Goal: Communication & Community: Answer question/provide support

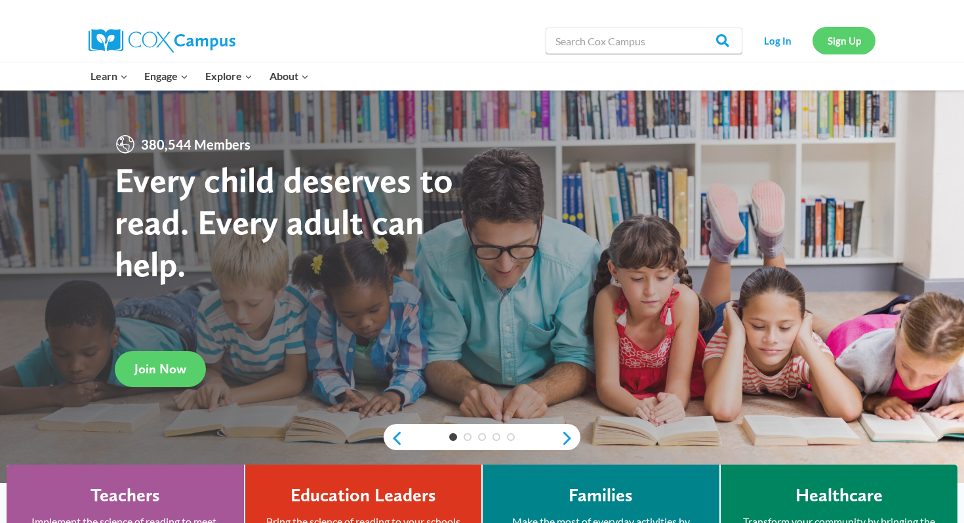
click at [838, 35] on link "Sign Up" at bounding box center [843, 40] width 63 height 27
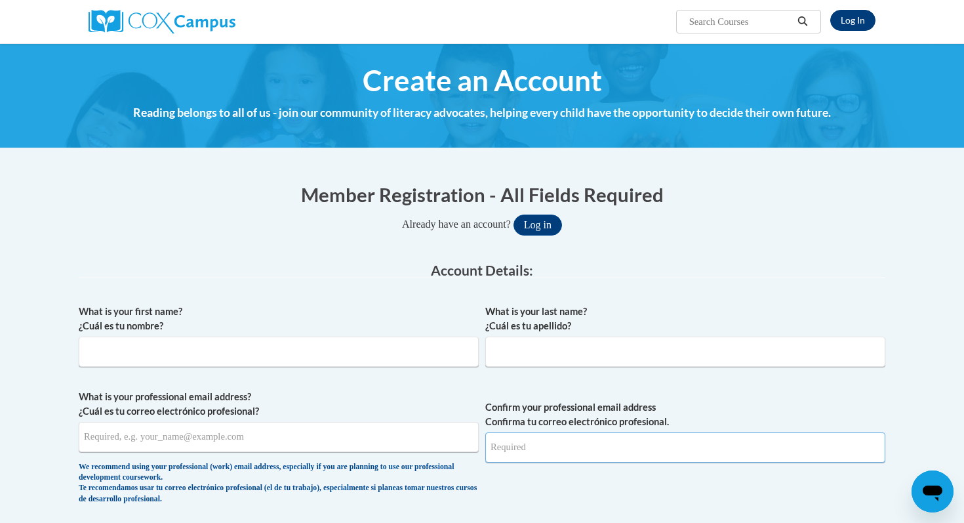
type input "mmmoore@waukesha.k12.wi.us"
click at [850, 22] on link "Log In" at bounding box center [852, 20] width 45 height 21
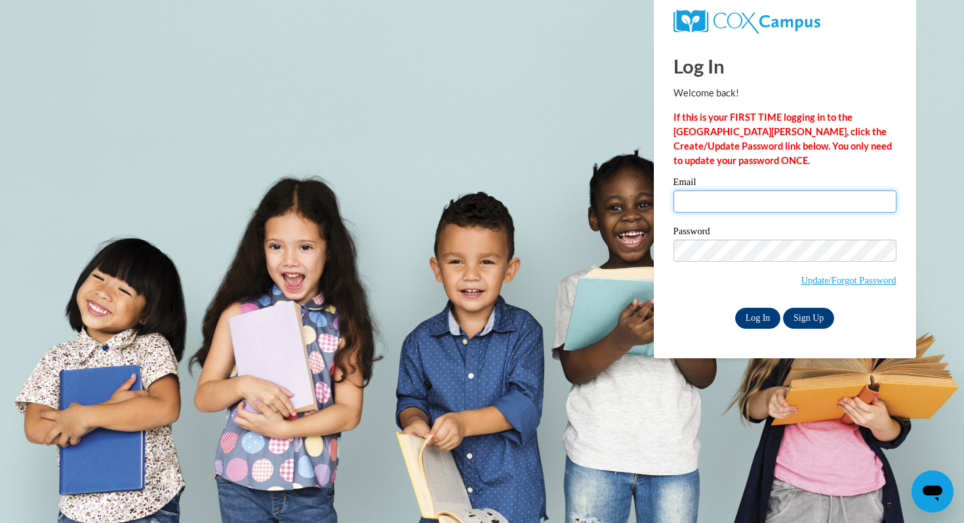
type input "mmmoore@waukesha.k12.wi.us"
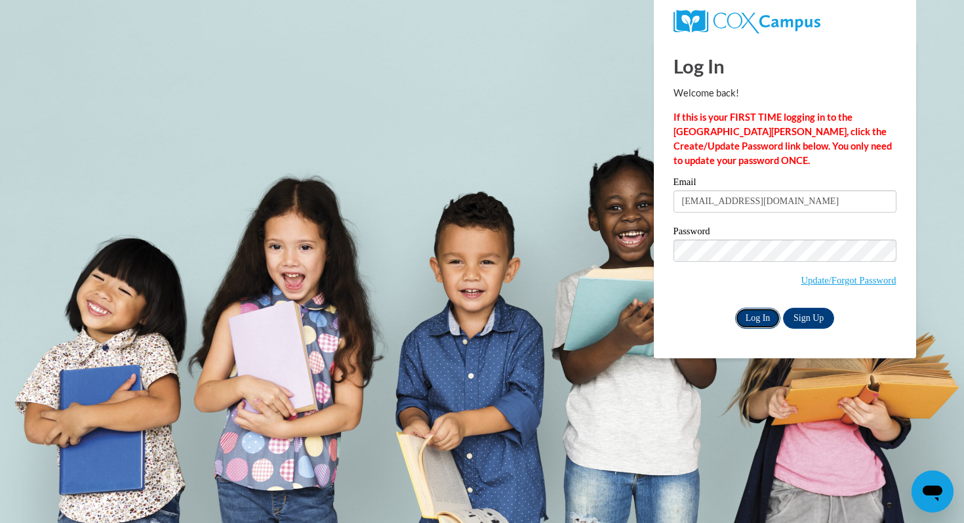
click at [760, 321] on input "Log In" at bounding box center [758, 318] width 46 height 21
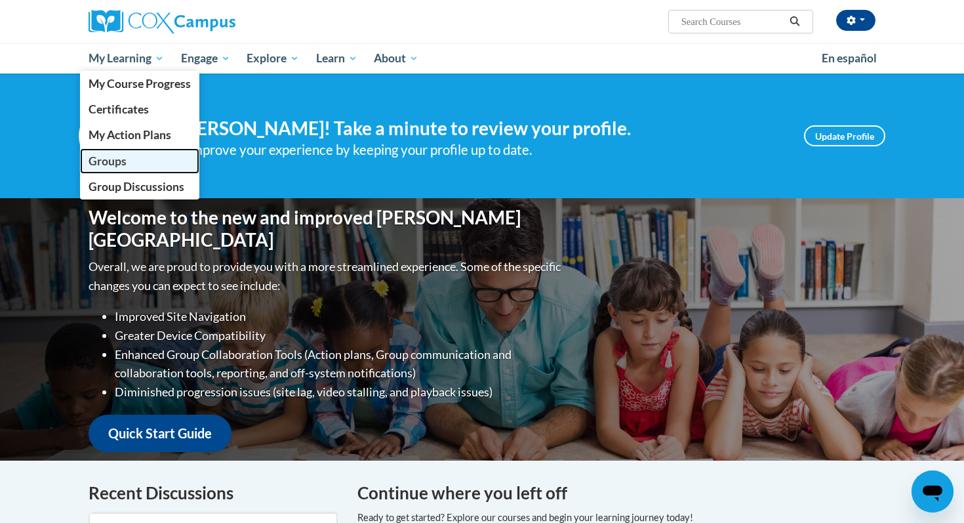
click at [106, 155] on span "Groups" at bounding box center [108, 161] width 38 height 14
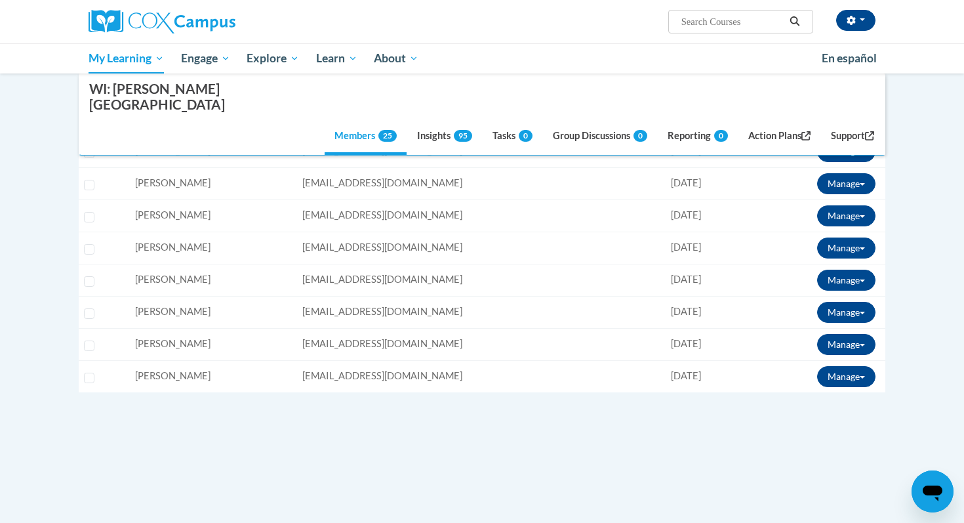
scroll to position [810, 0]
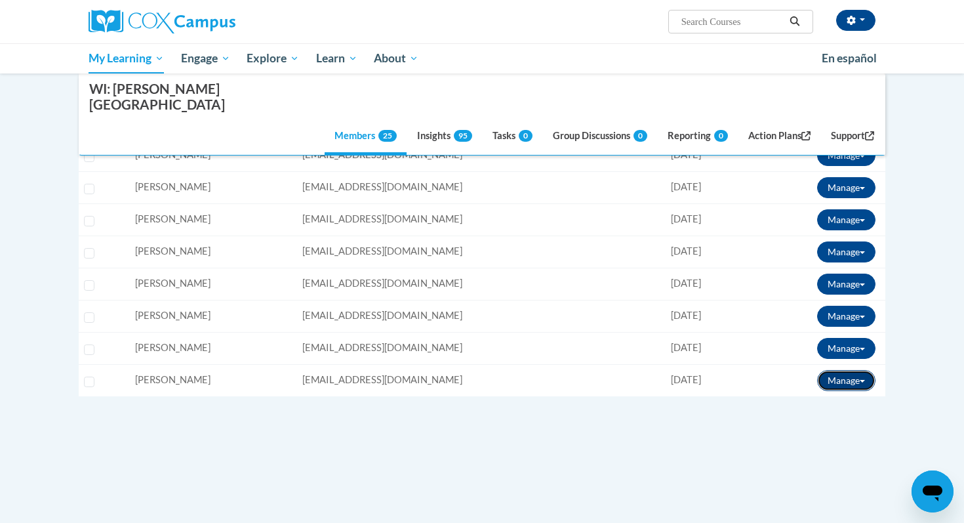
click at [865, 370] on button "Manage" at bounding box center [846, 380] width 58 height 21
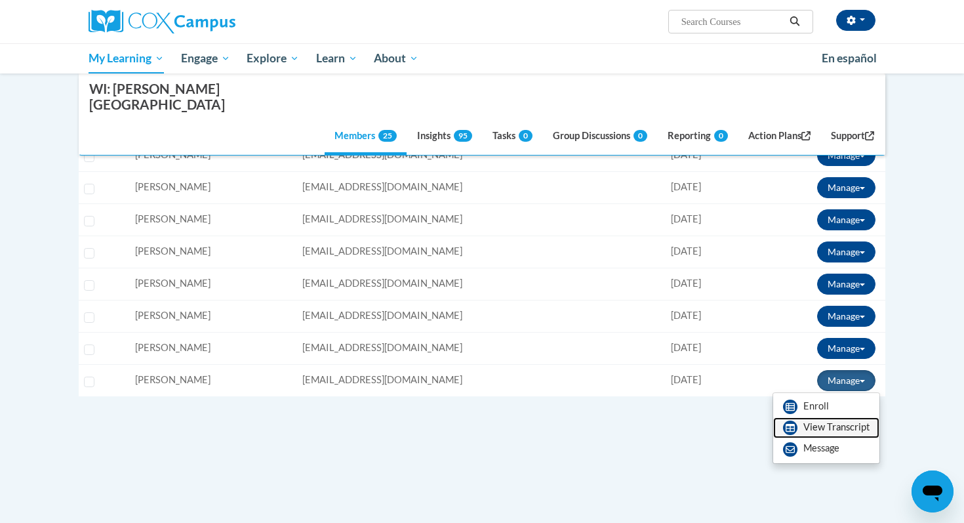
click at [840, 417] on link "View Transcript" at bounding box center [826, 427] width 106 height 21
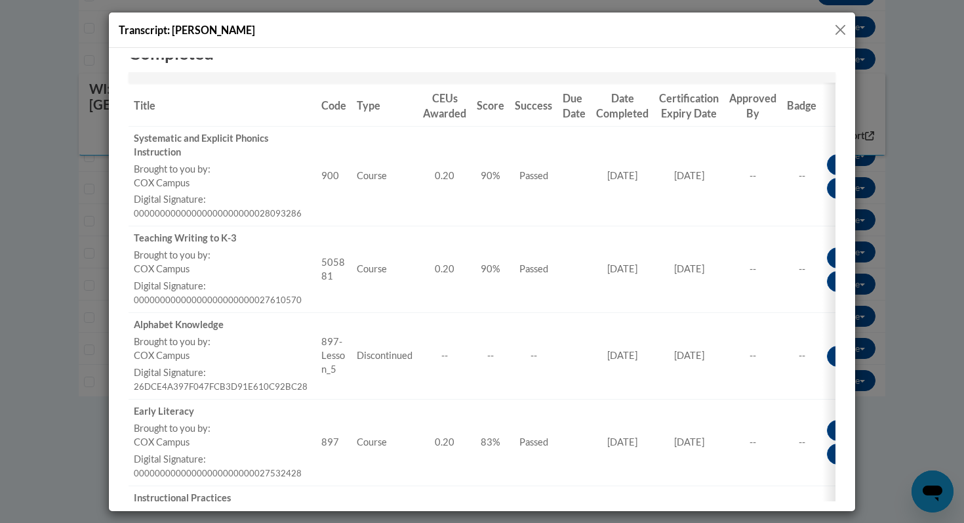
scroll to position [205, 0]
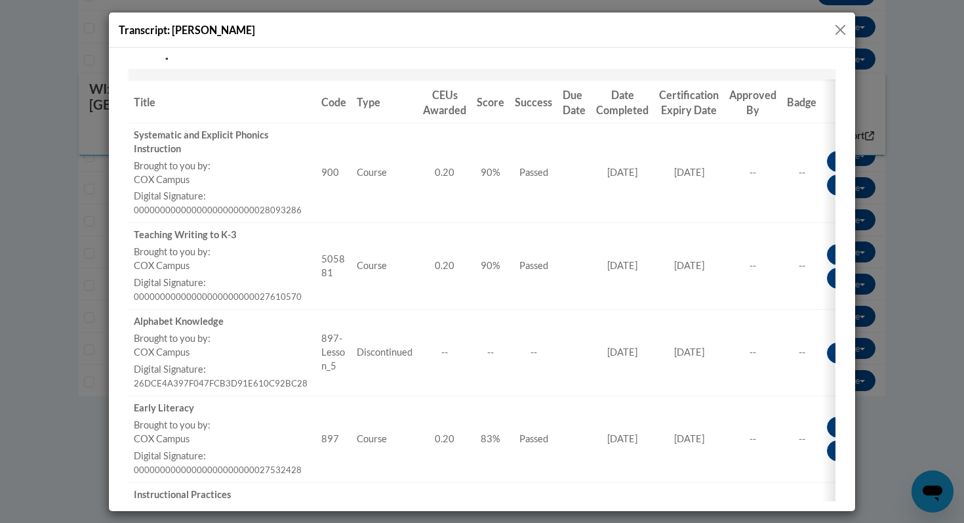
click at [843, 29] on button "Close" at bounding box center [840, 30] width 16 height 16
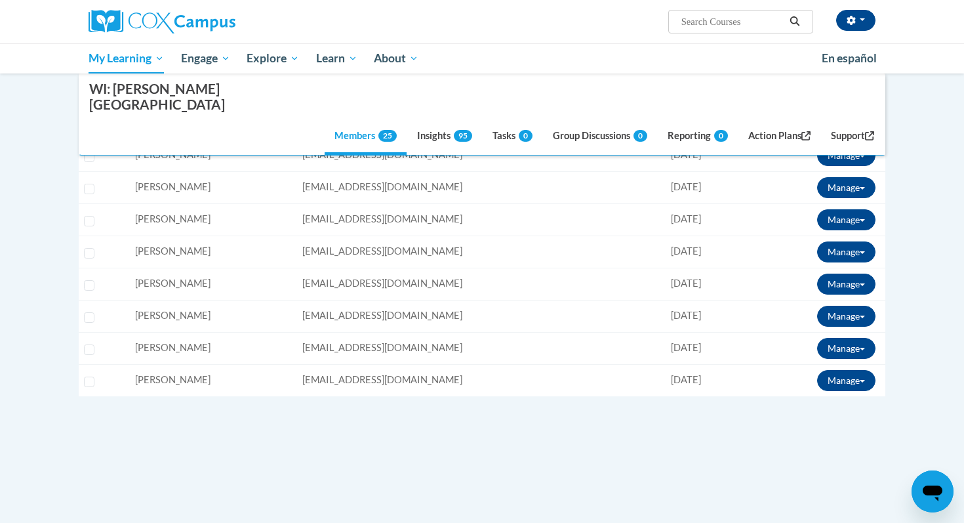
scroll to position [0, 0]
click at [839, 338] on button "Manage" at bounding box center [846, 348] width 58 height 21
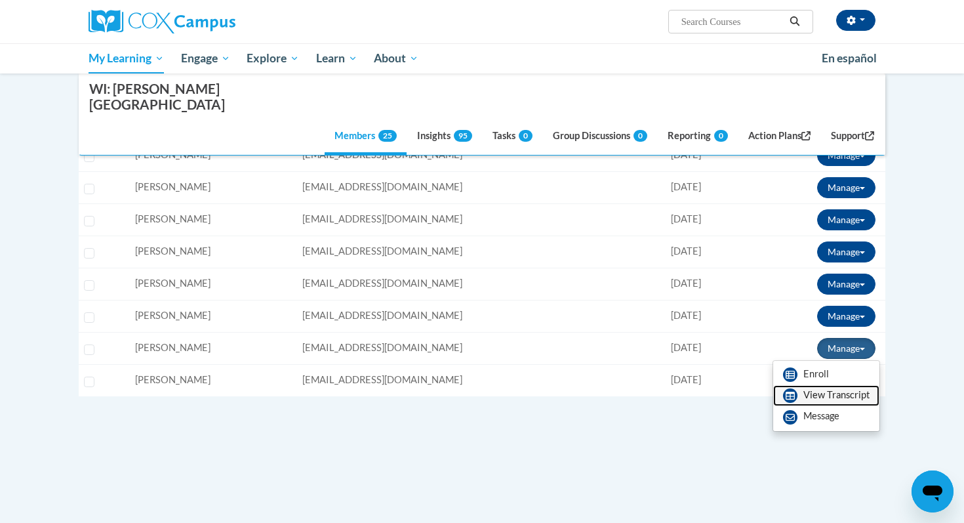
click at [816, 385] on link "View Transcript" at bounding box center [826, 395] width 106 height 21
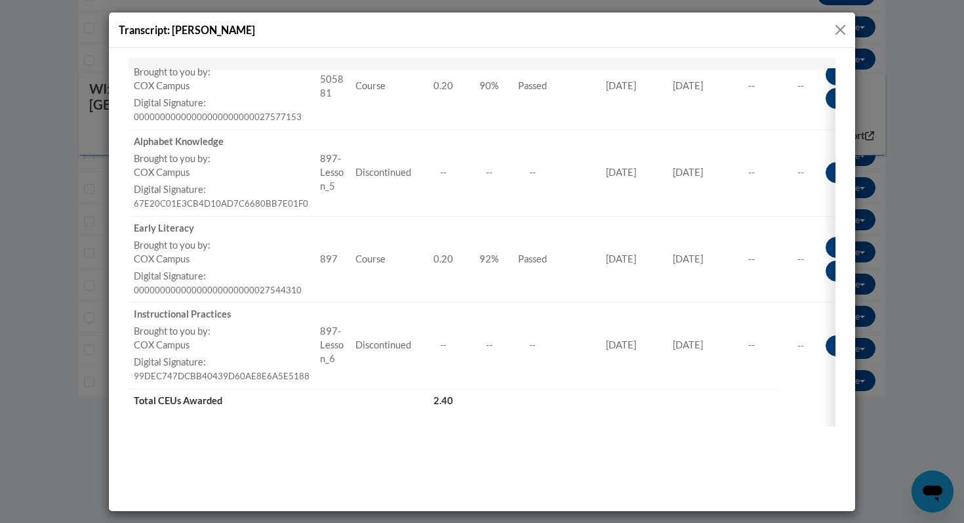
scroll to position [831, 0]
click at [835, 30] on button "Close" at bounding box center [840, 30] width 16 height 16
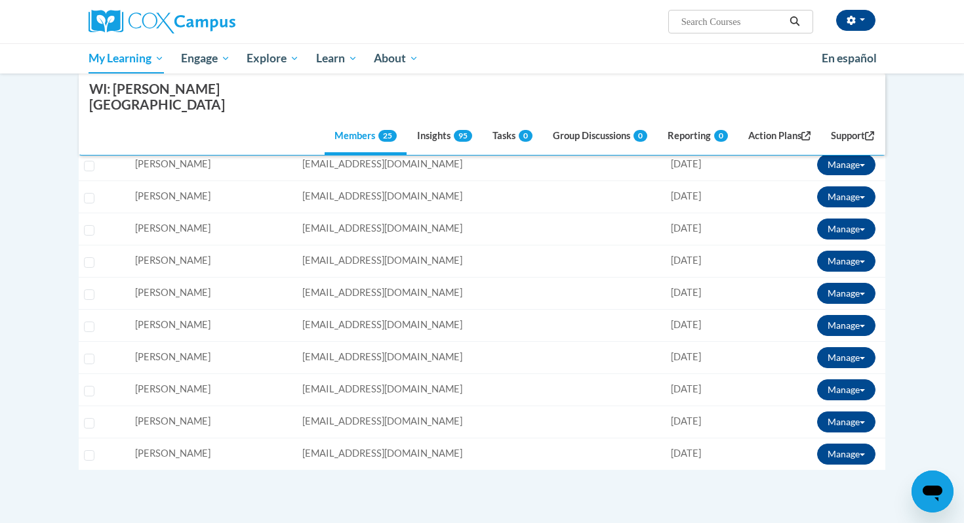
scroll to position [731, 0]
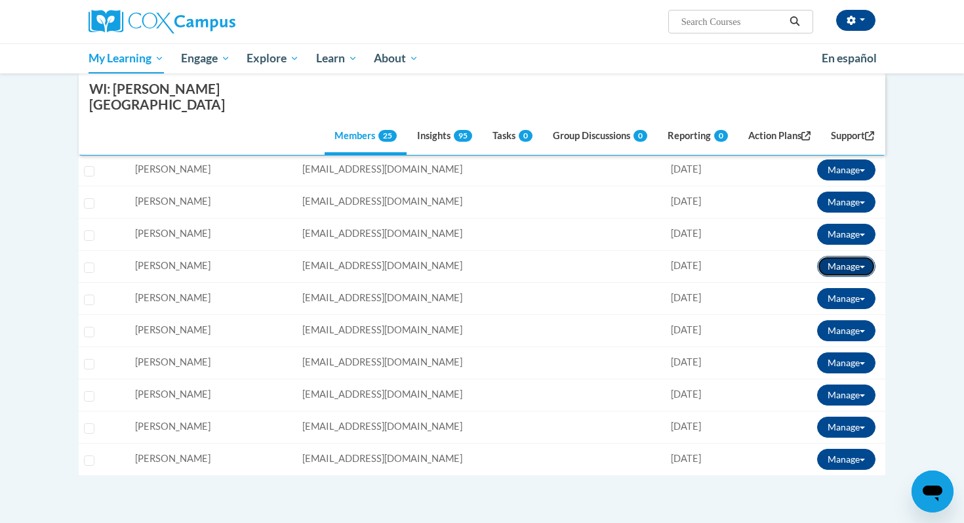
click at [844, 256] on button "Manage" at bounding box center [846, 266] width 58 height 21
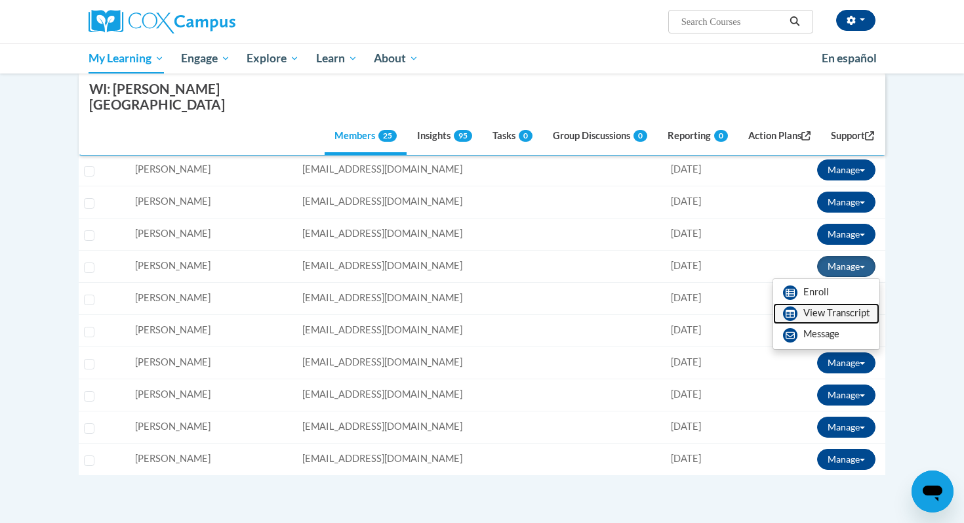
click at [830, 303] on link "View Transcript" at bounding box center [826, 313] width 106 height 21
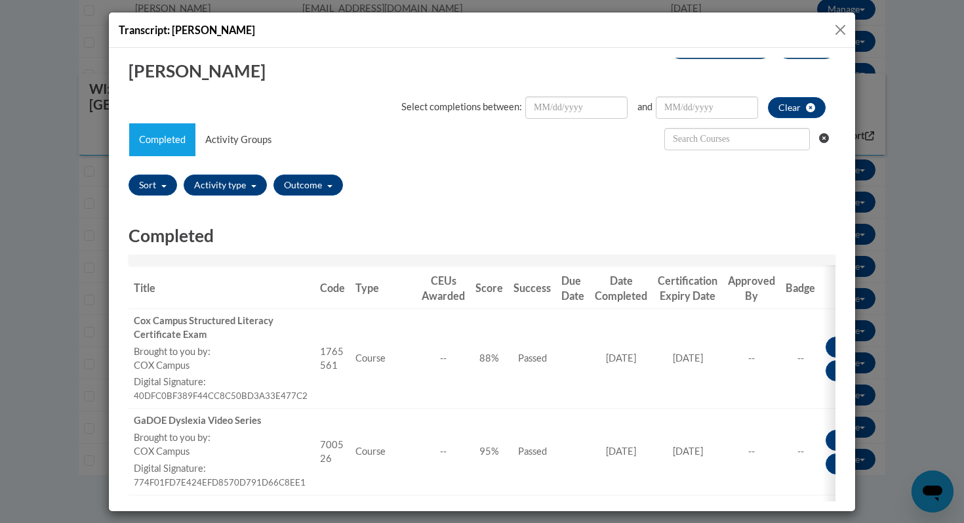
scroll to position [30, 0]
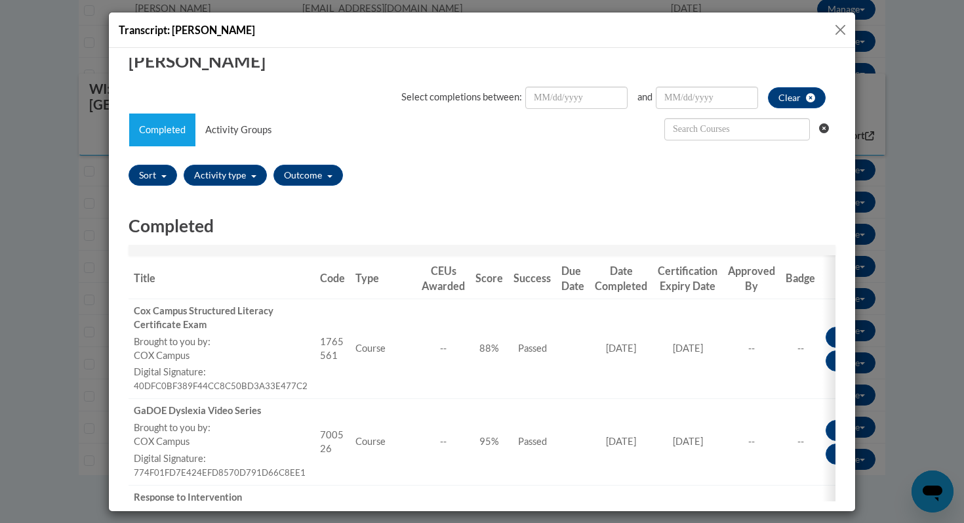
click at [839, 27] on button "Close" at bounding box center [840, 30] width 16 height 16
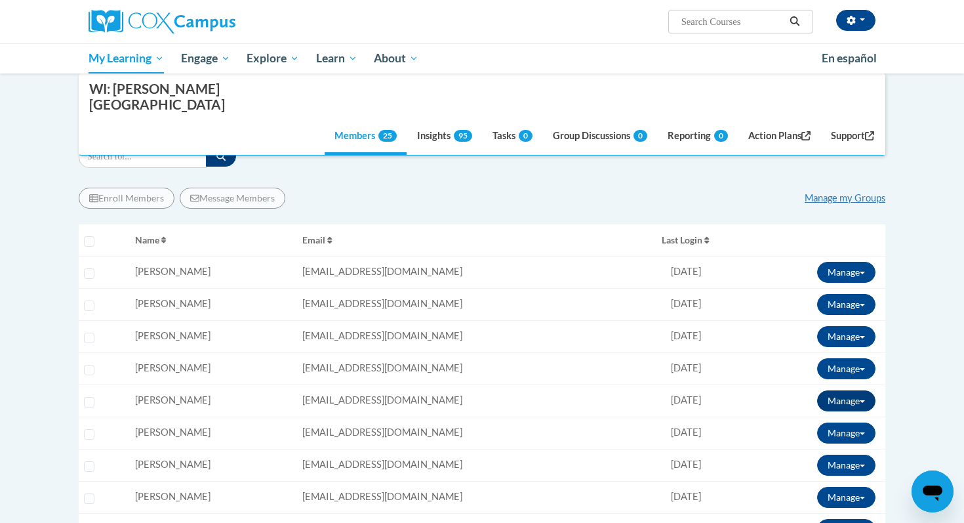
scroll to position [158, 0]
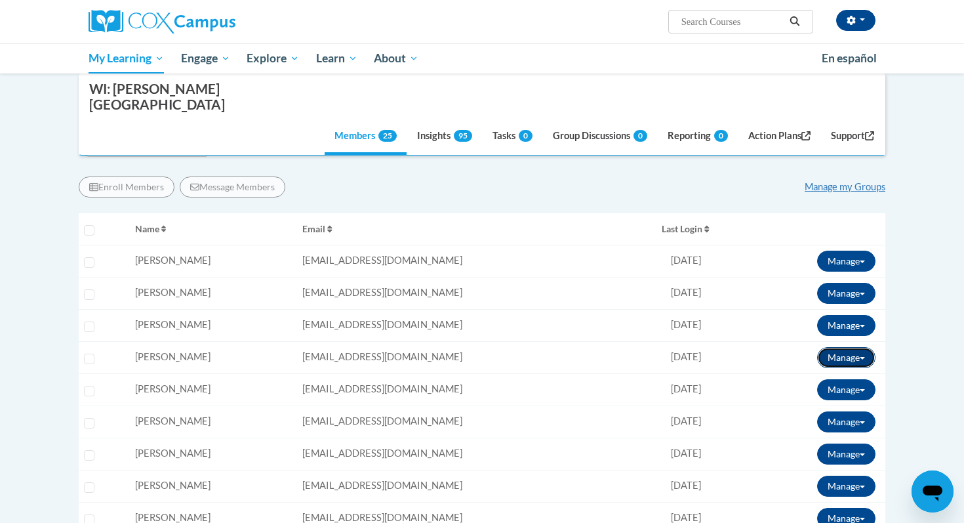
click at [865, 347] on button "Manage" at bounding box center [846, 357] width 58 height 21
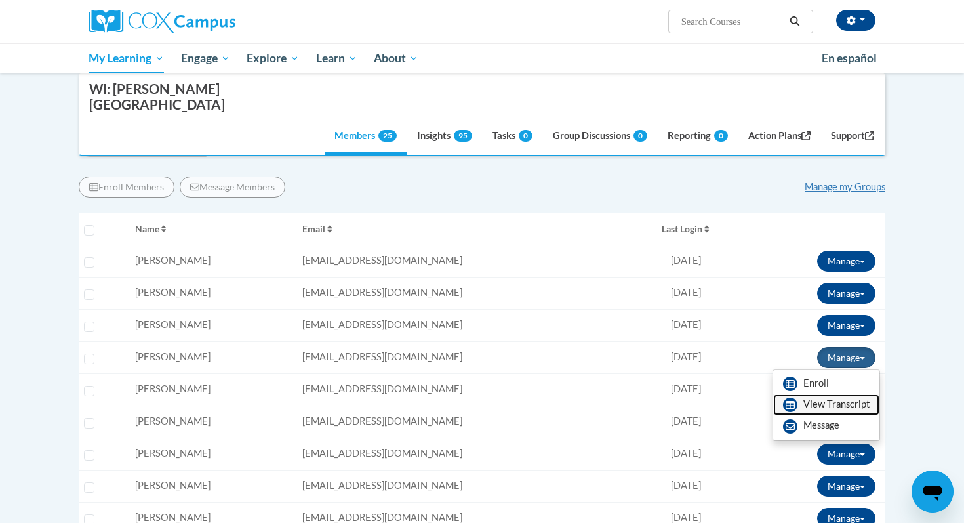
click at [861, 394] on link "View Transcript" at bounding box center [826, 404] width 106 height 21
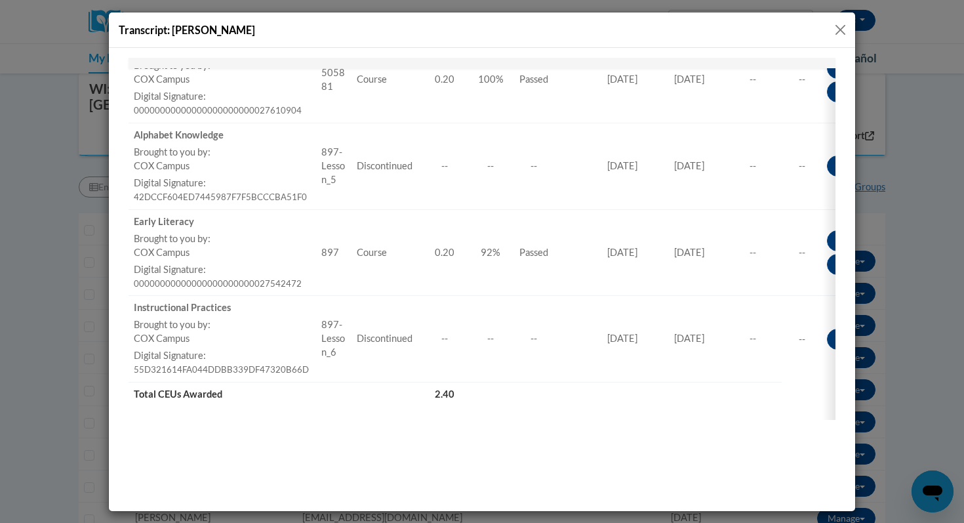
scroll to position [858, 0]
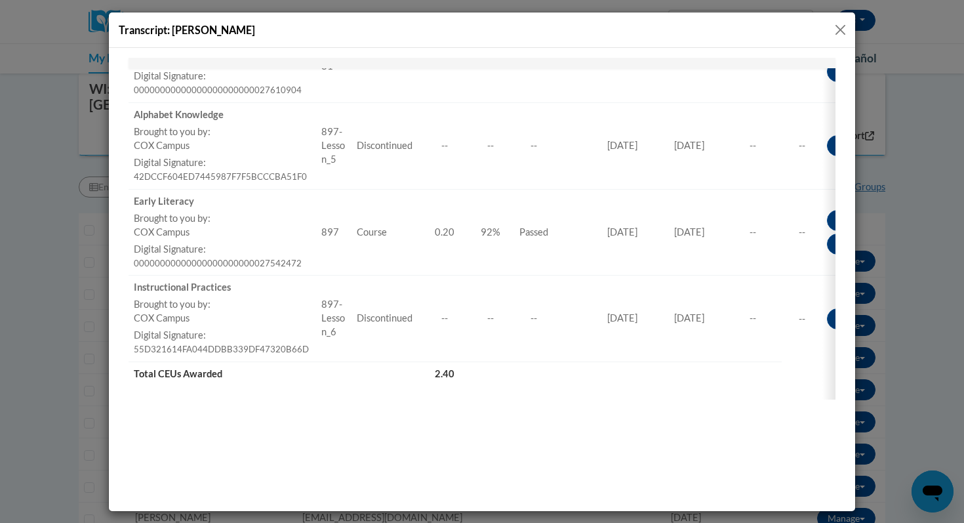
click at [837, 31] on button "Close" at bounding box center [840, 30] width 16 height 16
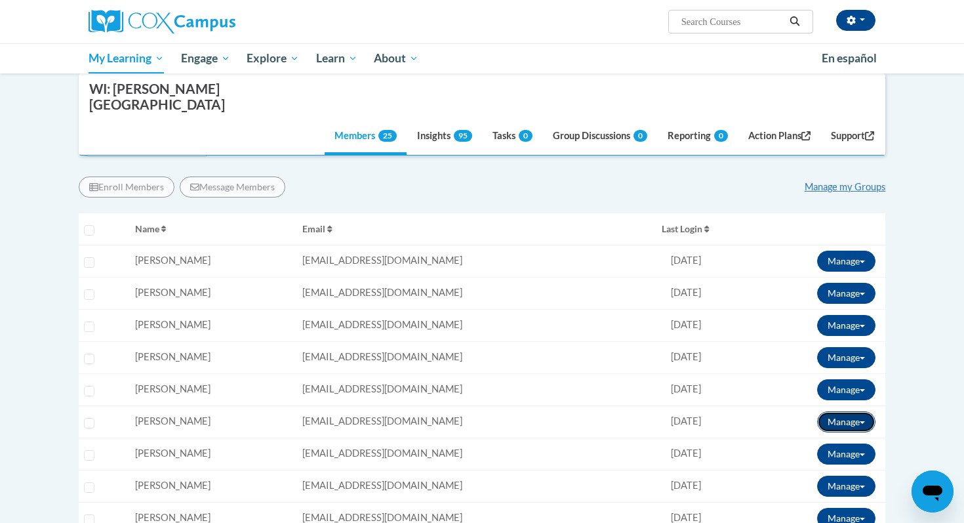
click at [862, 411] on button "Manage" at bounding box center [846, 421] width 58 height 21
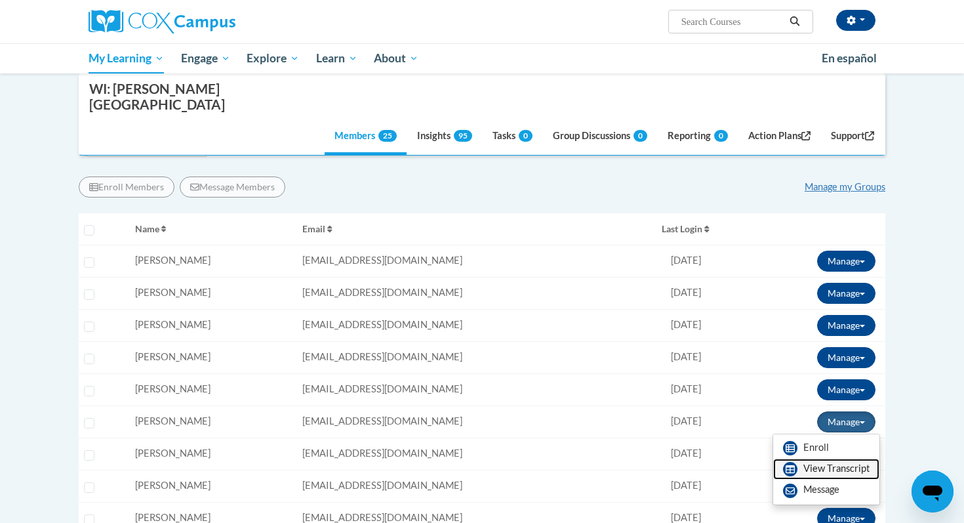
click at [822, 458] on link "View Transcript" at bounding box center [826, 468] width 106 height 21
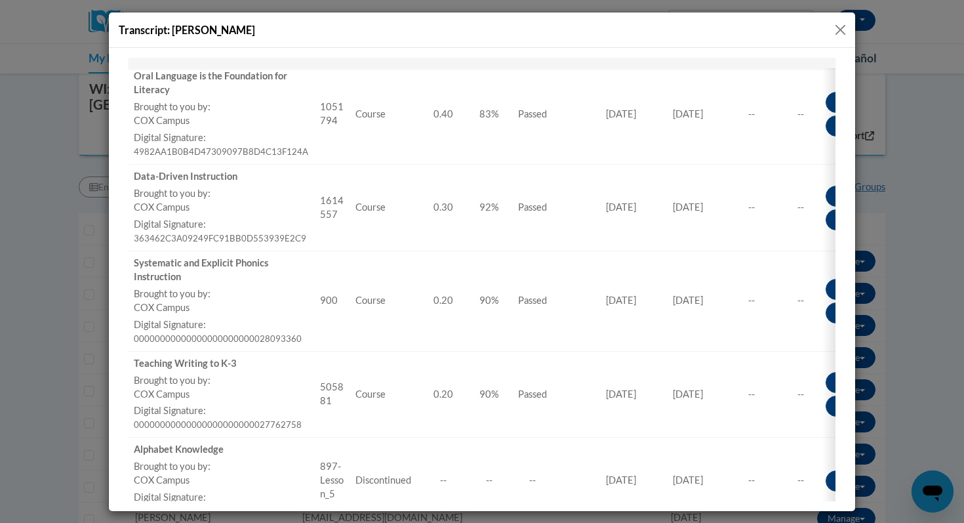
scroll to position [351, 0]
click at [835, 29] on button "Close" at bounding box center [840, 30] width 16 height 16
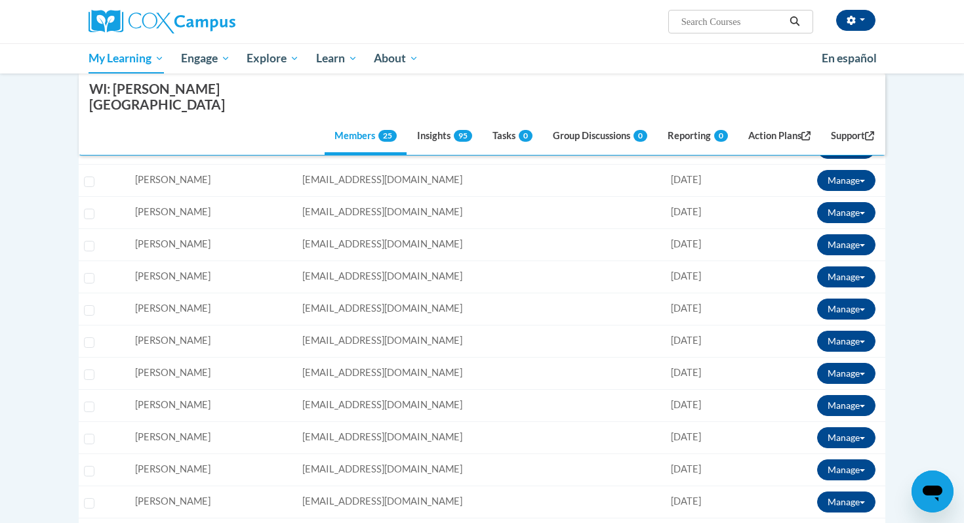
scroll to position [327, 0]
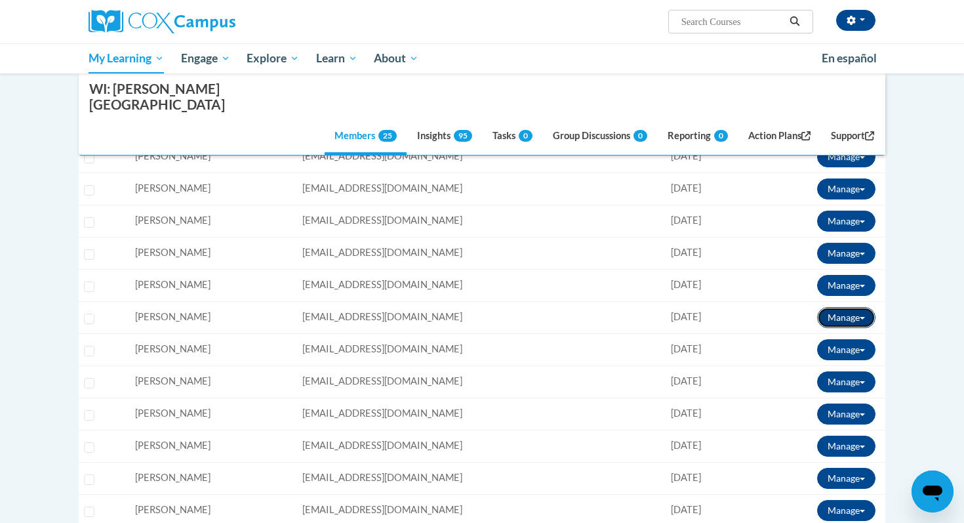
click at [857, 307] on button "Manage" at bounding box center [846, 317] width 58 height 21
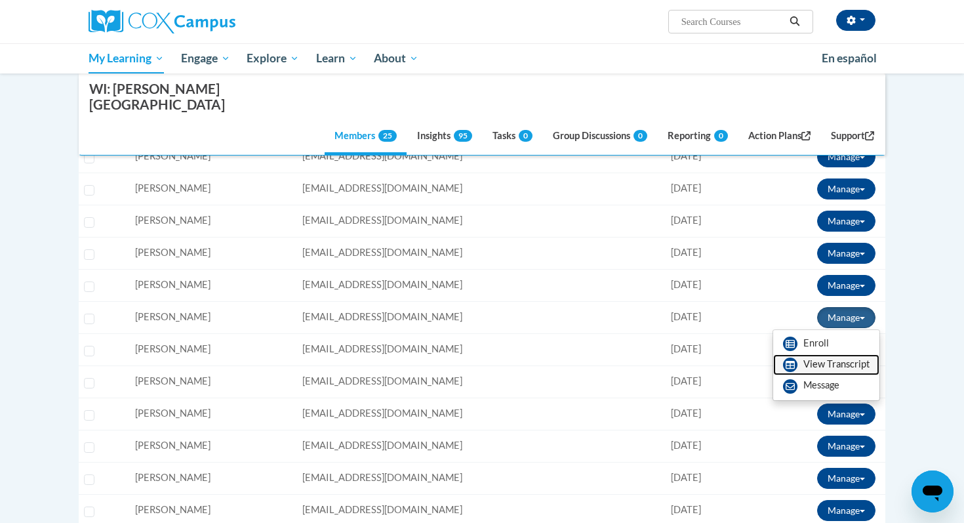
click at [848, 354] on link "View Transcript" at bounding box center [826, 364] width 106 height 21
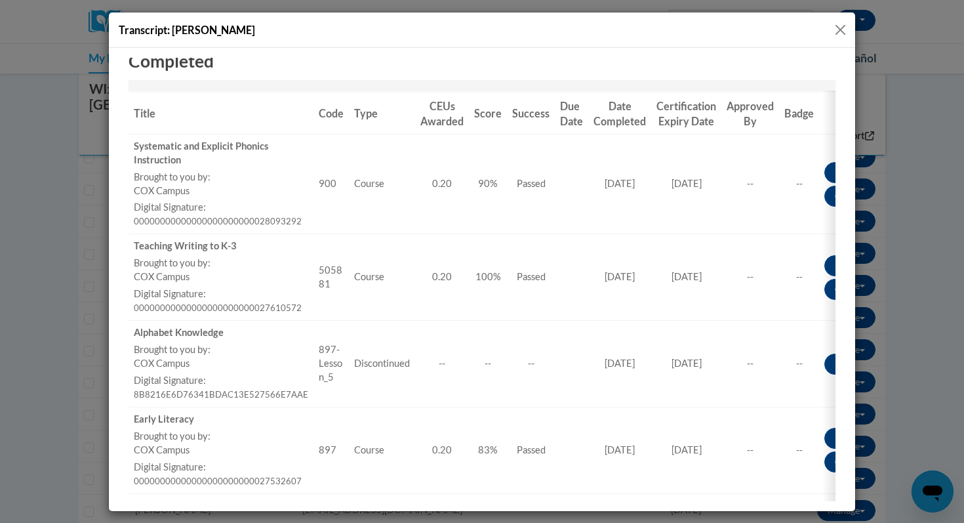
scroll to position [199, 0]
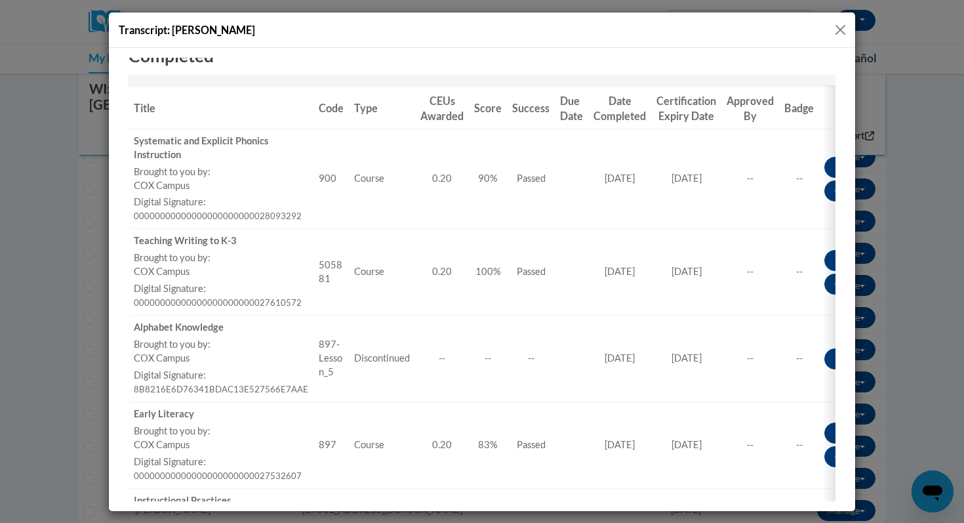
click at [835, 33] on button "Close" at bounding box center [840, 30] width 16 height 16
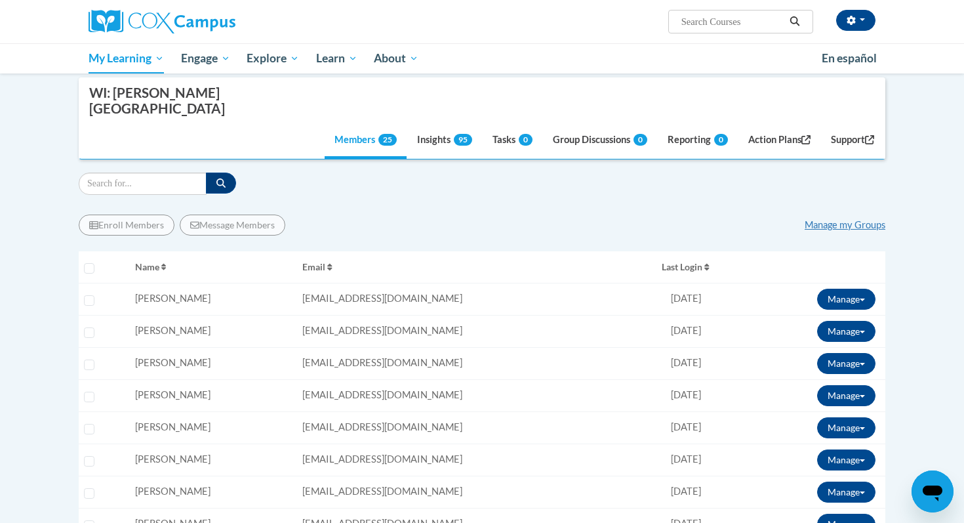
scroll to position [148, 0]
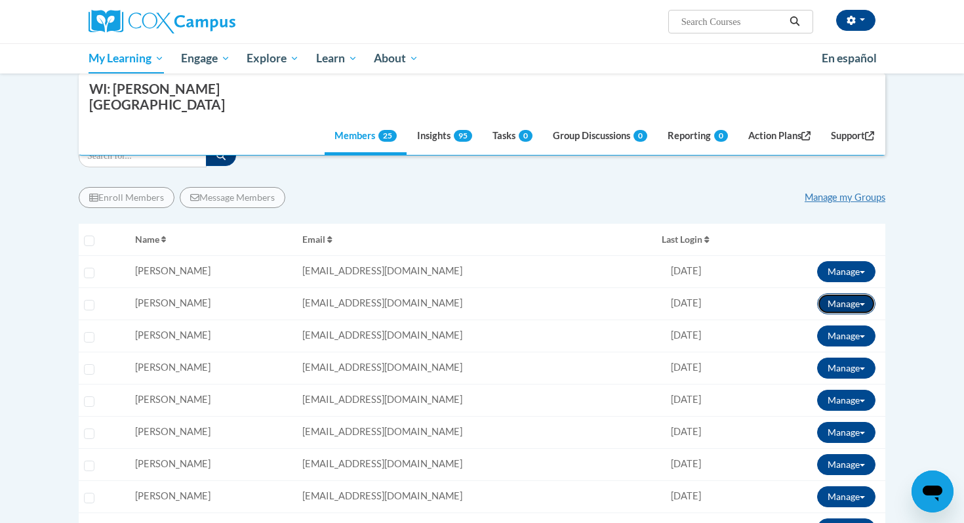
click at [862, 303] on span at bounding box center [862, 304] width 5 height 3
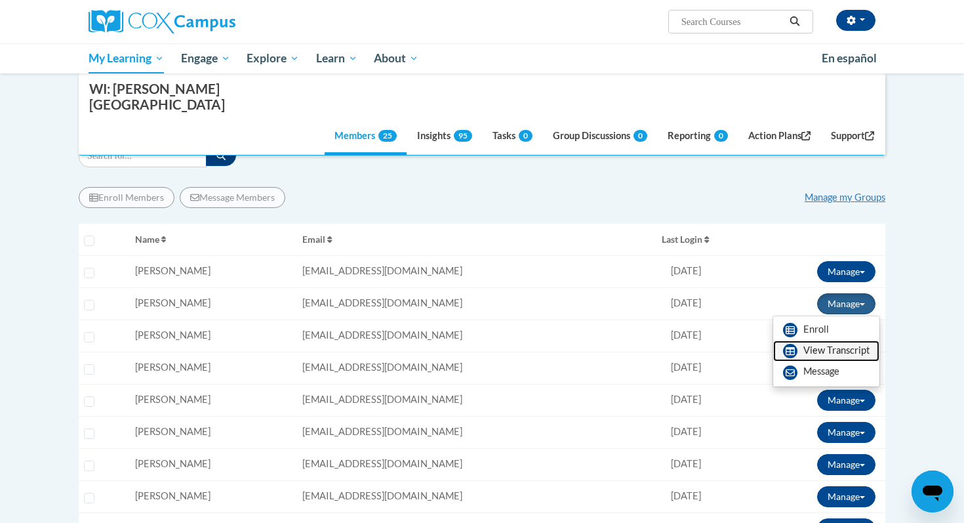
click at [846, 340] on link "View Transcript" at bounding box center [826, 350] width 106 height 21
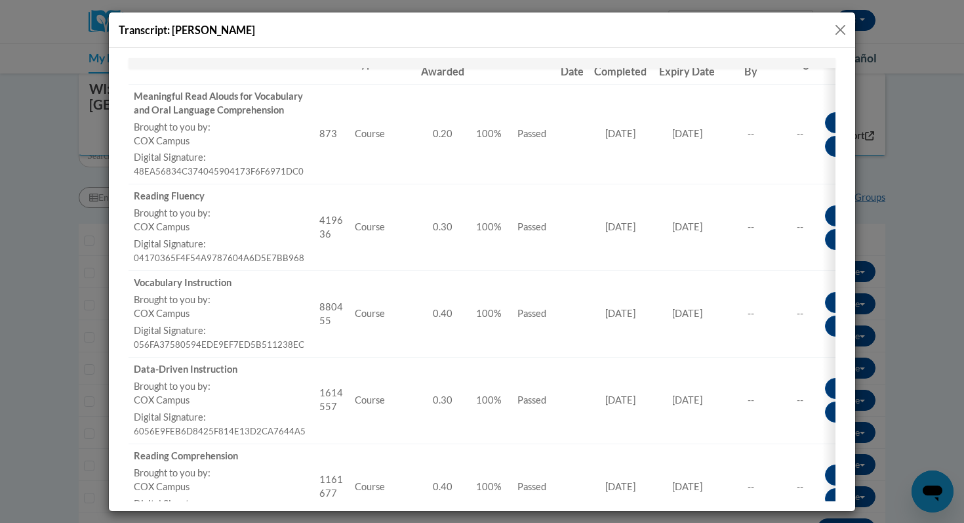
scroll to position [228, 0]
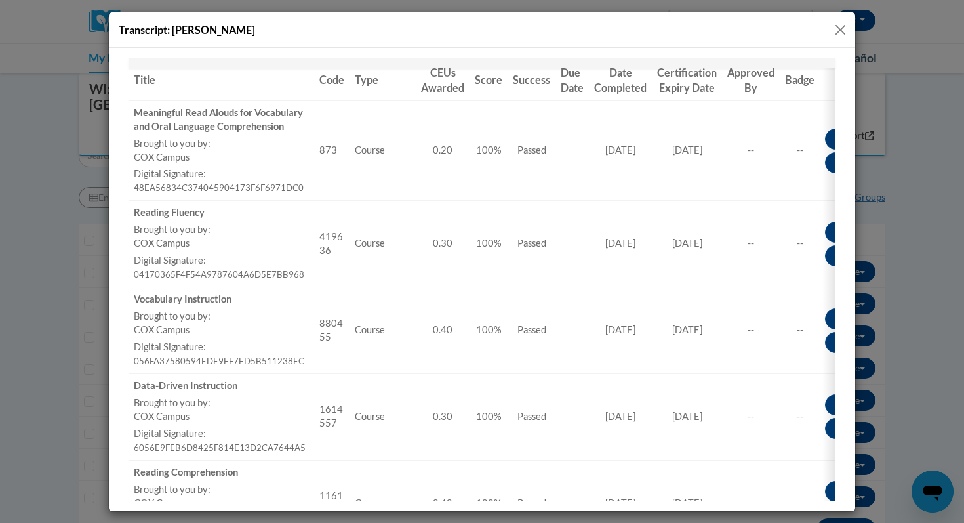
click at [841, 26] on button "Close" at bounding box center [840, 30] width 16 height 16
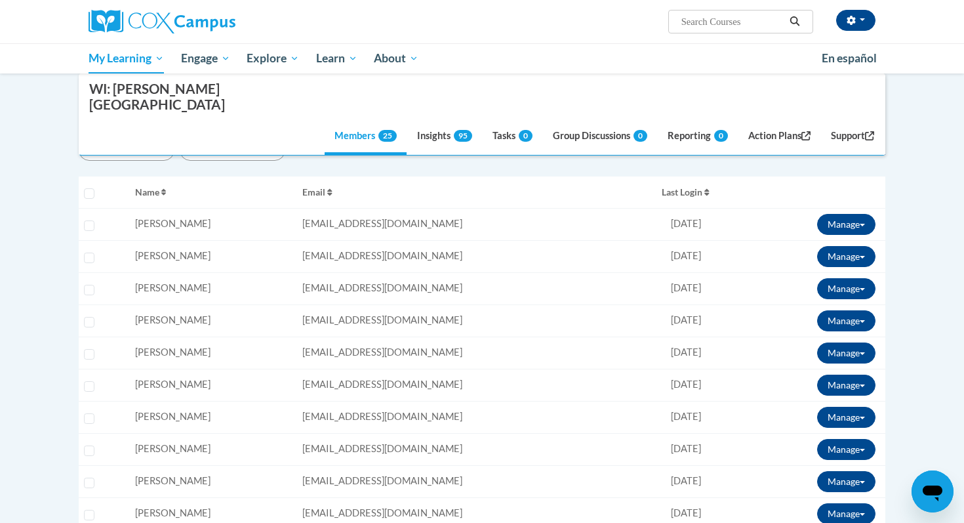
scroll to position [204, 0]
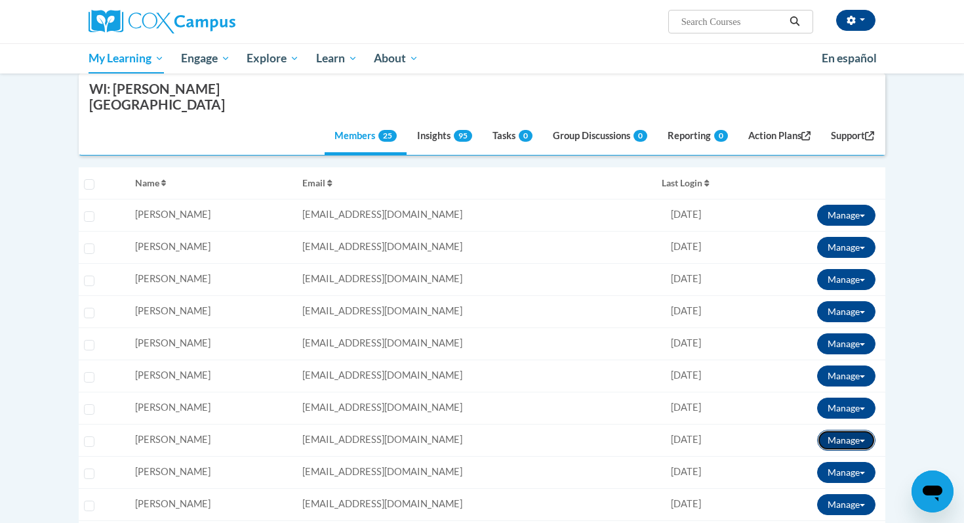
click at [860, 429] on button "Manage" at bounding box center [846, 439] width 58 height 21
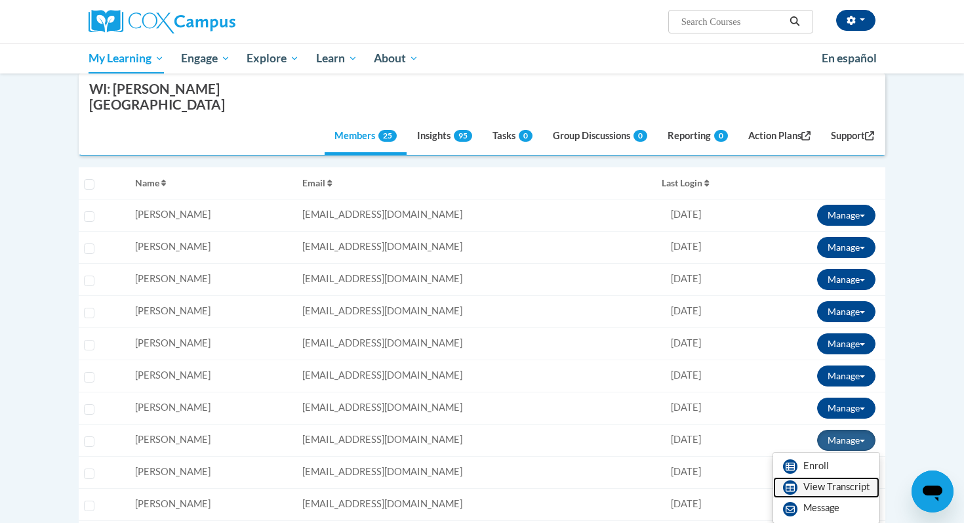
click at [821, 477] on link "View Transcript" at bounding box center [826, 487] width 106 height 21
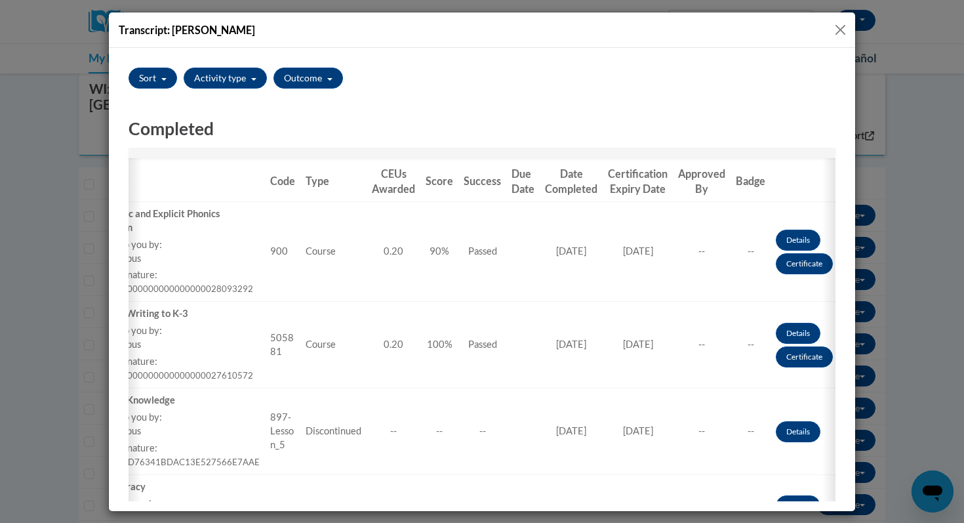
scroll to position [0, 0]
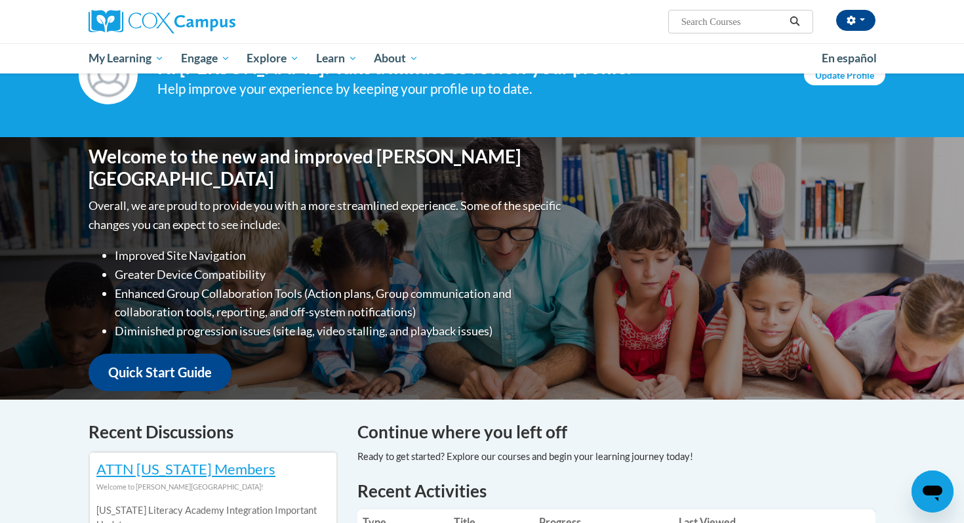
scroll to position [45, 0]
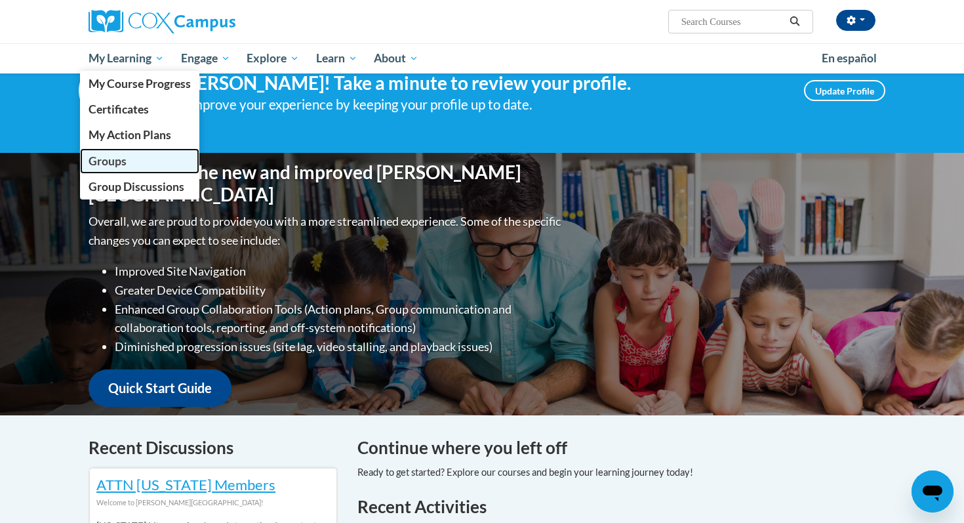
click at [110, 163] on span "Groups" at bounding box center [108, 161] width 38 height 14
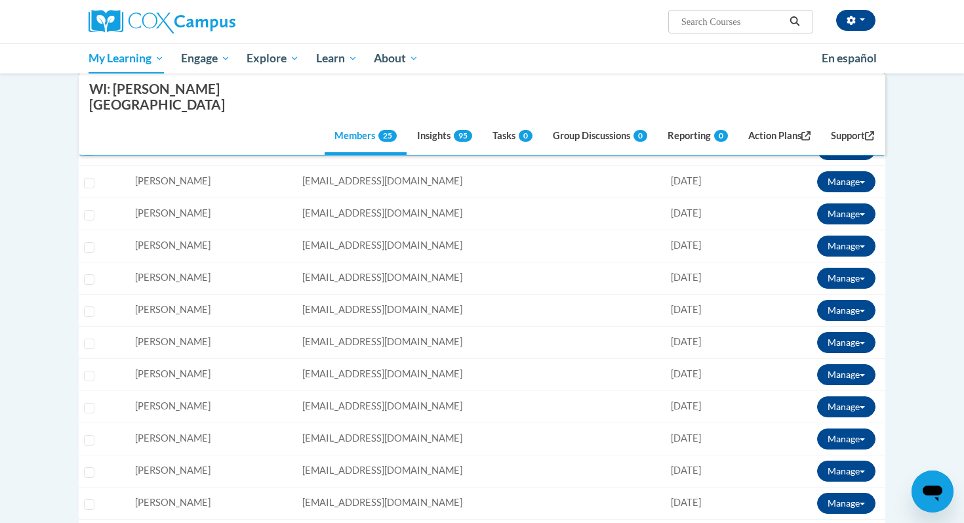
scroll to position [271, 0]
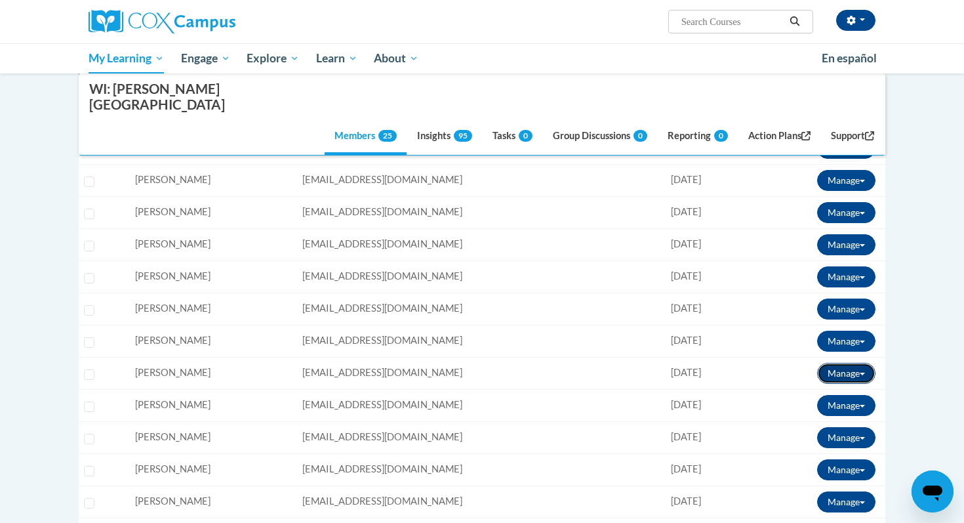
click at [862, 363] on button "Manage" at bounding box center [846, 373] width 58 height 21
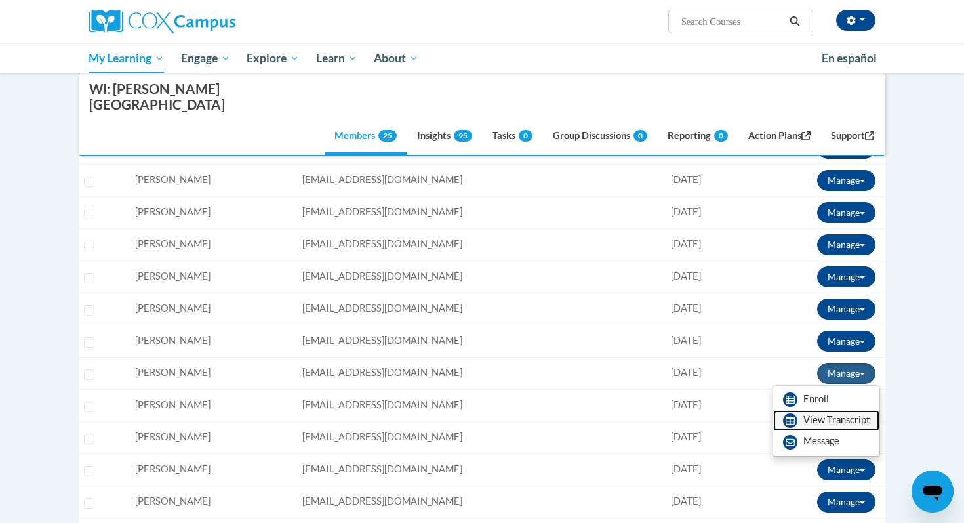
click at [846, 410] on link "View Transcript" at bounding box center [826, 420] width 106 height 21
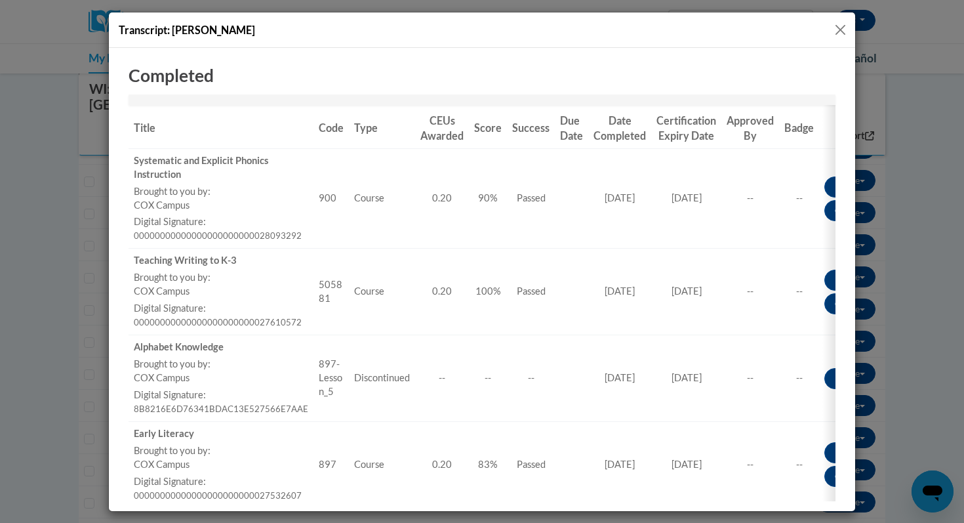
scroll to position [143, 0]
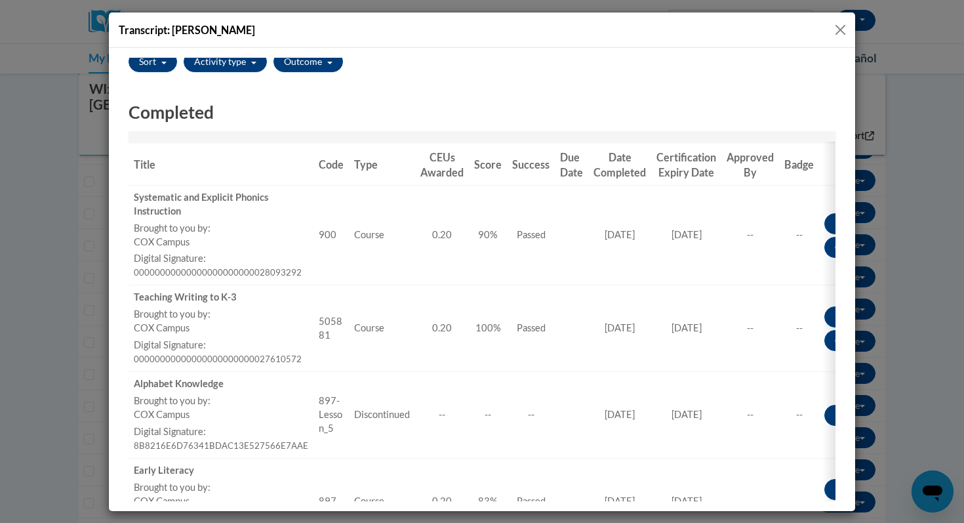
click at [837, 30] on button "Close" at bounding box center [840, 30] width 16 height 16
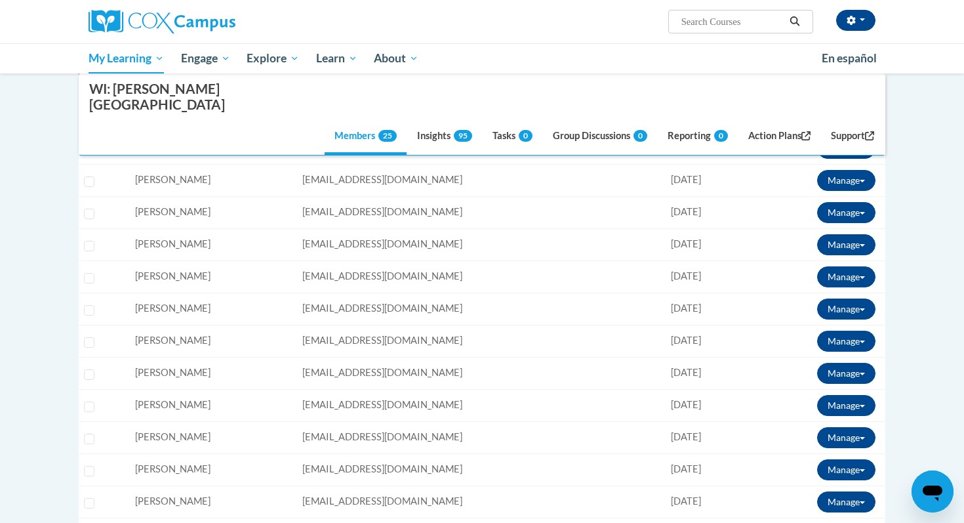
scroll to position [0, 0]
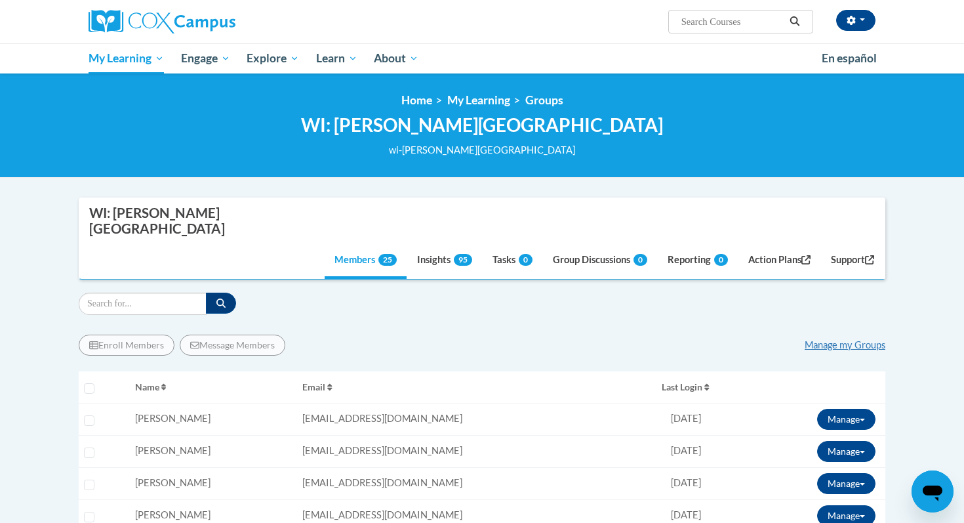
click at [357, 334] on div "Enroll Members Message Members Manage my Groups" at bounding box center [482, 344] width 807 height 21
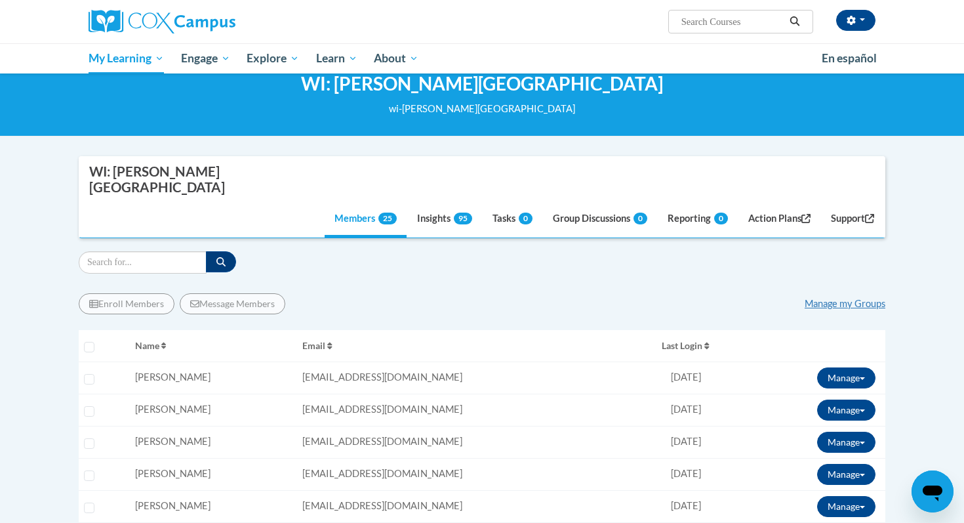
scroll to position [48, 0]
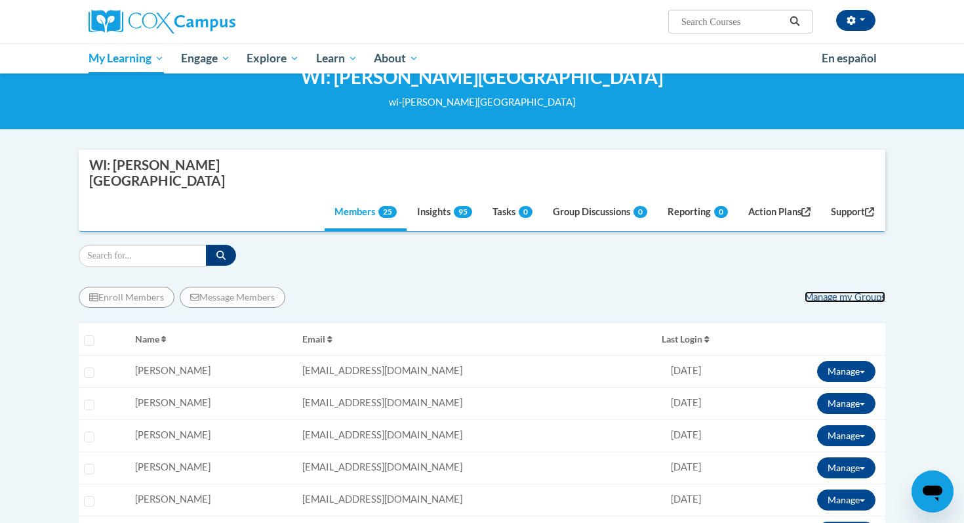
click at [837, 291] on link "Manage my Groups" at bounding box center [845, 296] width 81 height 11
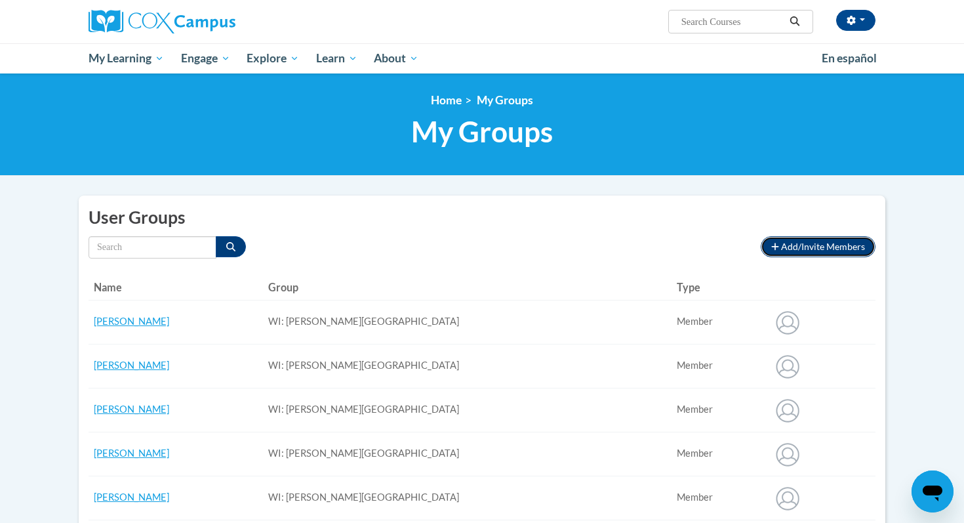
click at [809, 246] on span "Add/Invite Members" at bounding box center [823, 246] width 84 height 11
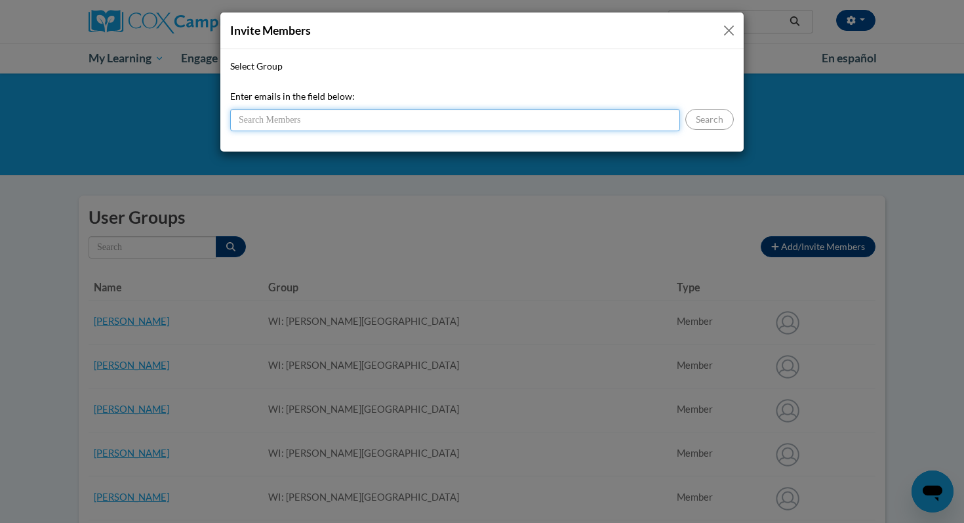
click at [434, 120] on input "Enter emails in the field below:" at bounding box center [455, 120] width 450 height 22
paste input "mkzimmerma@waukesha.k12.wi.us"
type input "mkzimmerma@waukesha.k12.wi.us"
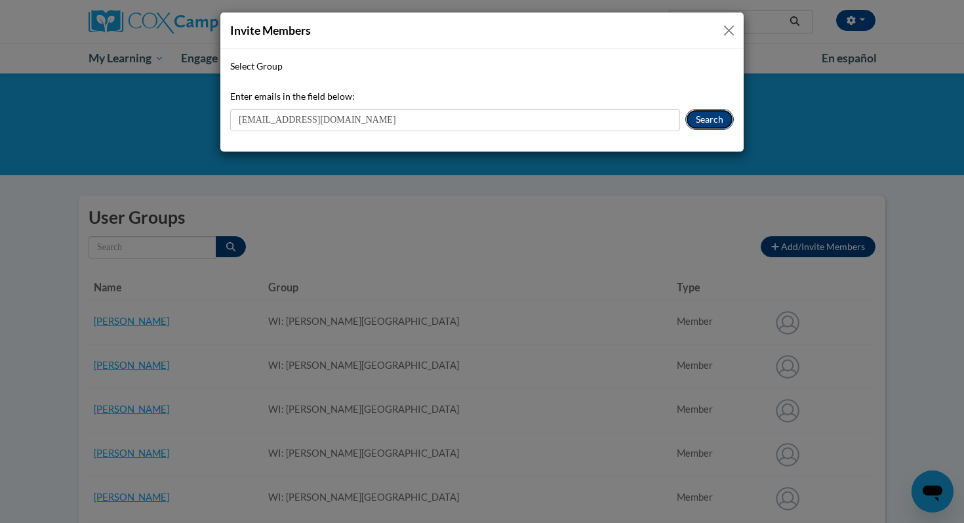
click at [711, 120] on button "Search" at bounding box center [709, 119] width 49 height 21
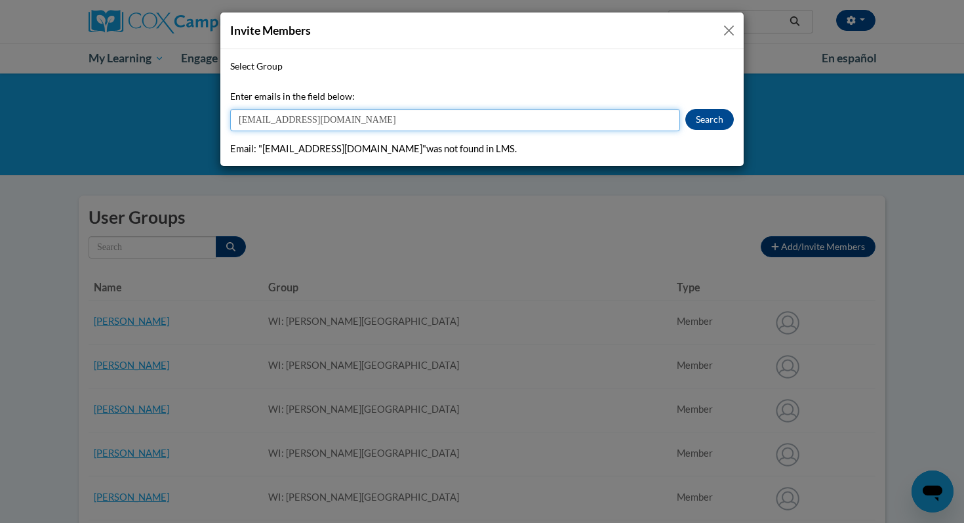
click at [462, 119] on input "mkzimmerma@waukesha.k12.wi.us" at bounding box center [455, 120] width 450 height 22
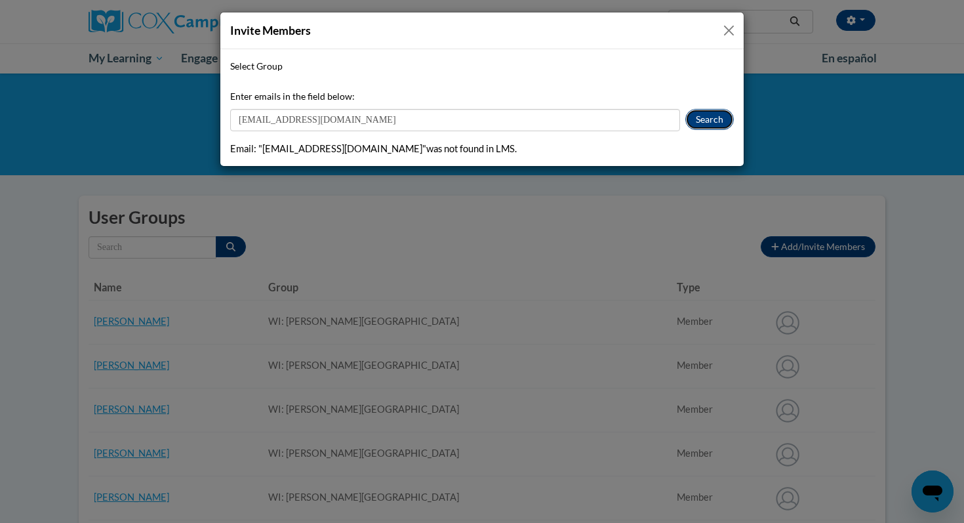
click at [721, 125] on button "Search" at bounding box center [709, 119] width 49 height 21
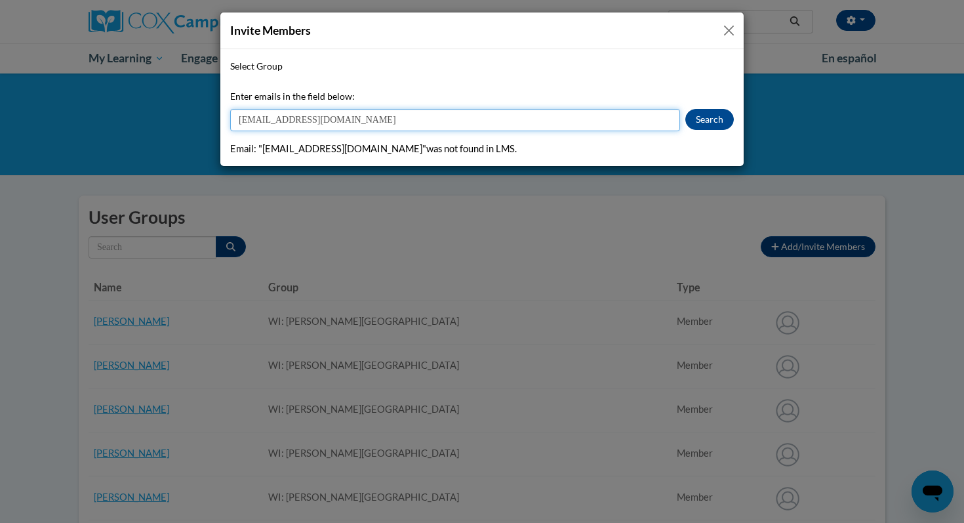
click at [557, 119] on input "mkzimmerma@waukesha.k12.wi.us" at bounding box center [455, 120] width 450 height 22
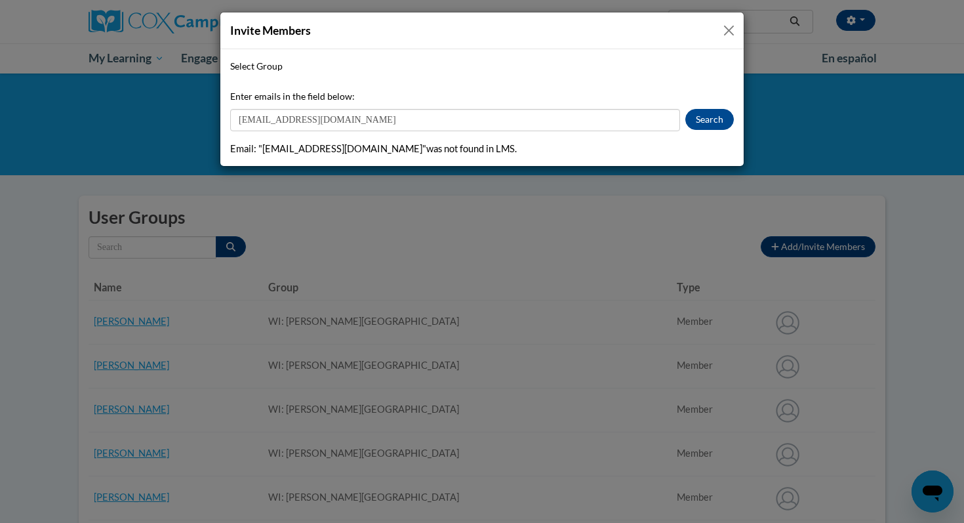
click at [724, 29] on button "Close" at bounding box center [729, 30] width 16 height 16
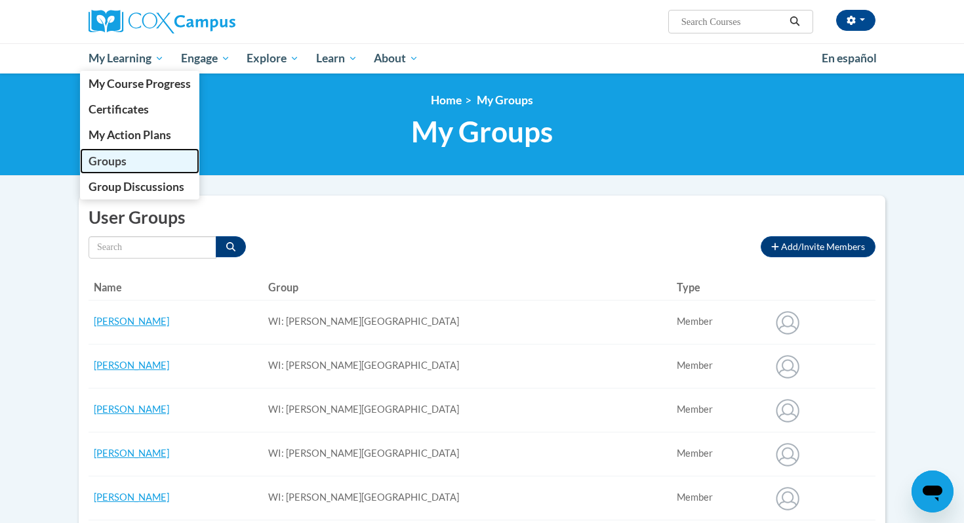
click at [112, 158] on span "Groups" at bounding box center [108, 161] width 38 height 14
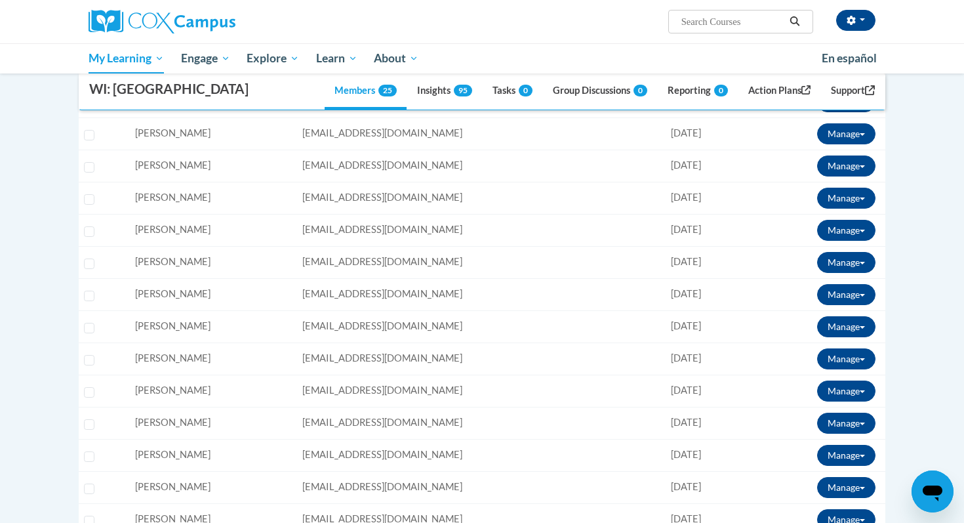
scroll to position [306, 0]
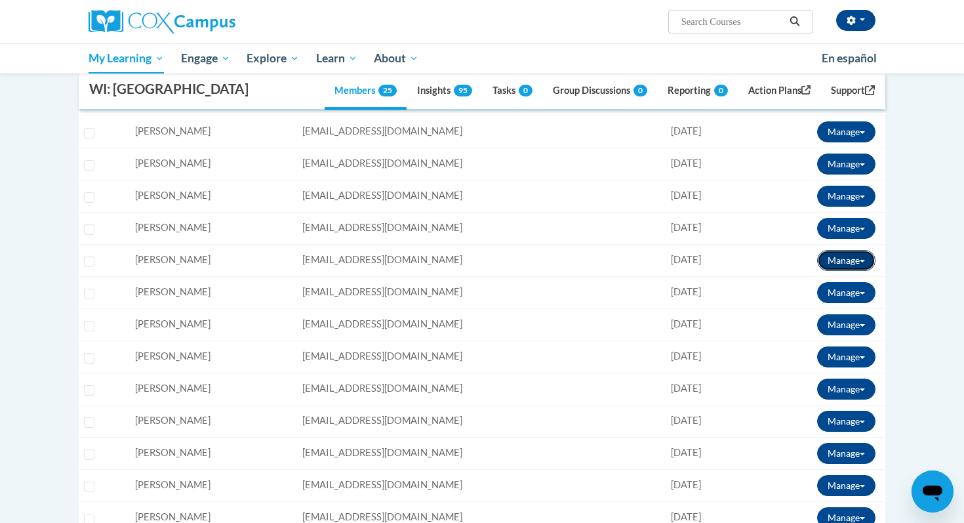
click at [852, 260] on button "Manage" at bounding box center [846, 260] width 58 height 21
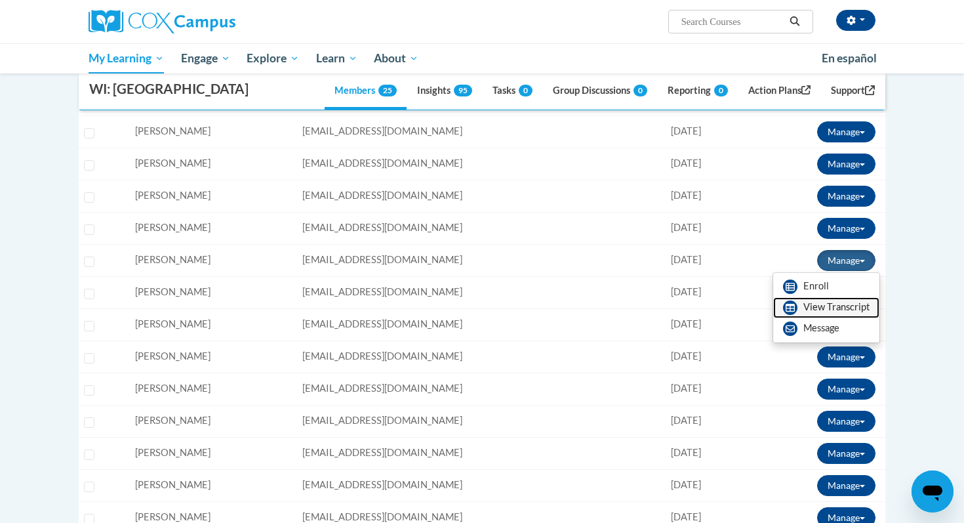
click at [845, 308] on link "View Transcript" at bounding box center [826, 307] width 106 height 21
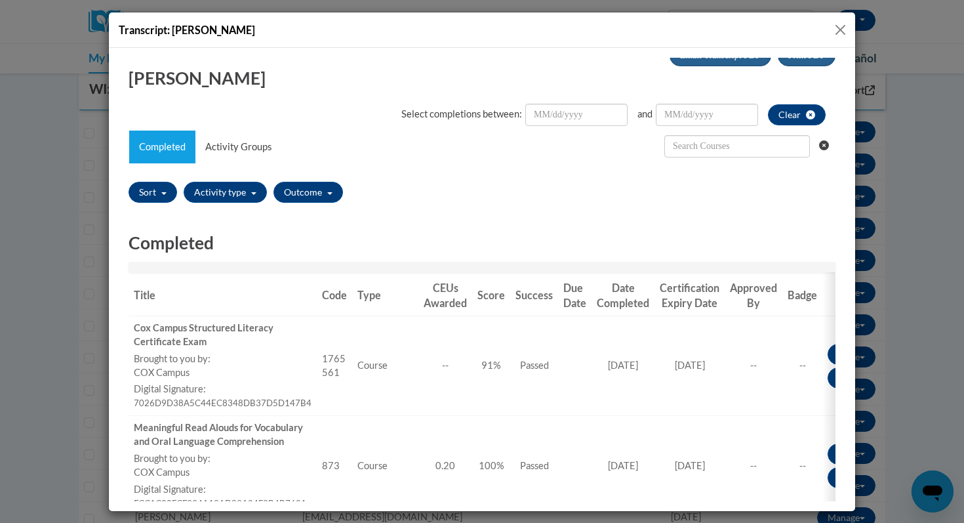
scroll to position [0, 0]
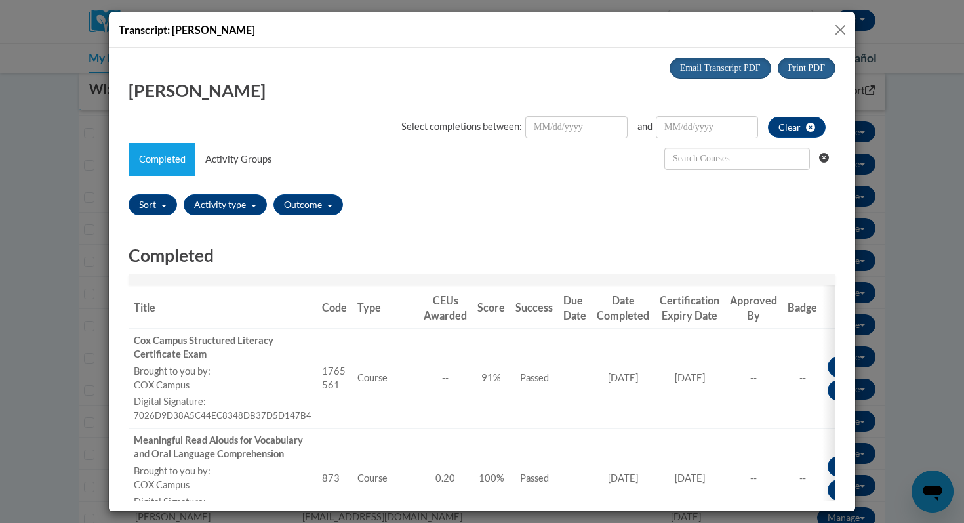
click at [837, 28] on button "Close" at bounding box center [840, 30] width 16 height 16
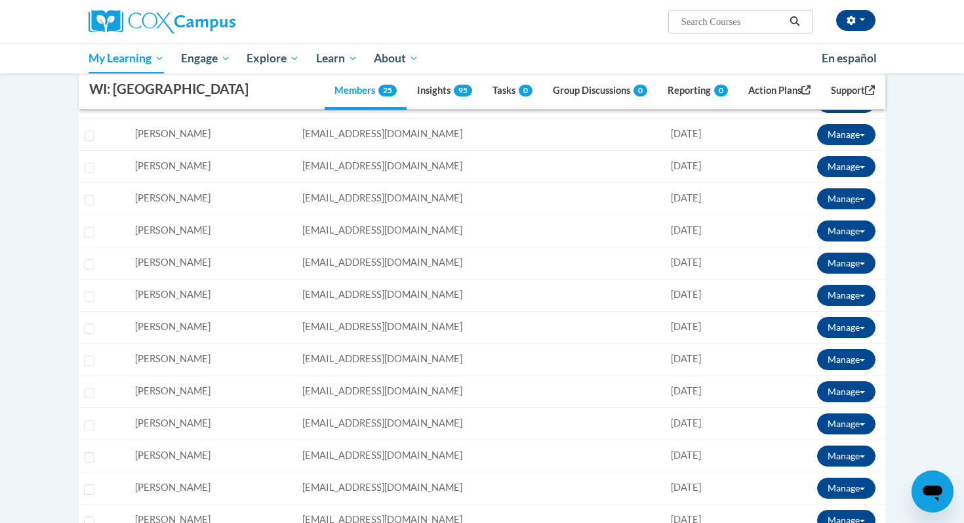
scroll to position [417, 0]
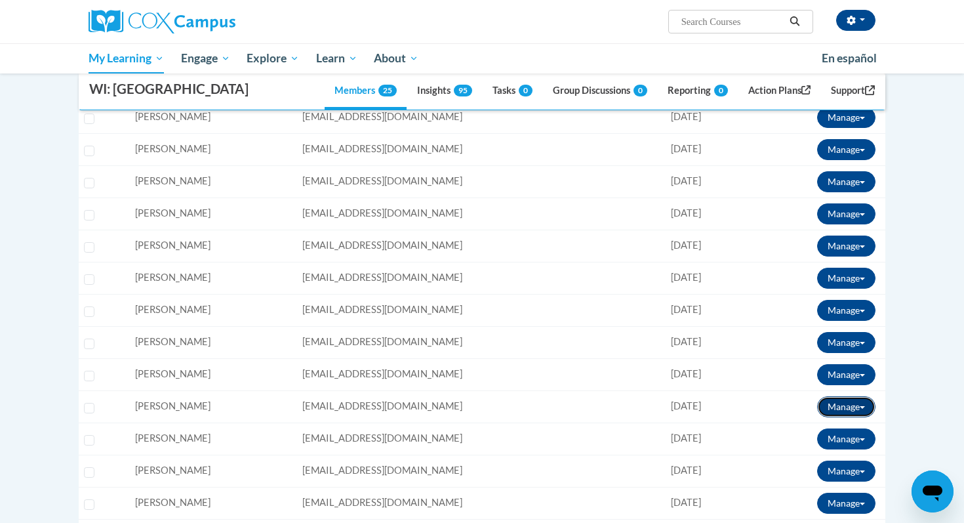
click at [849, 410] on button "Manage" at bounding box center [846, 406] width 58 height 21
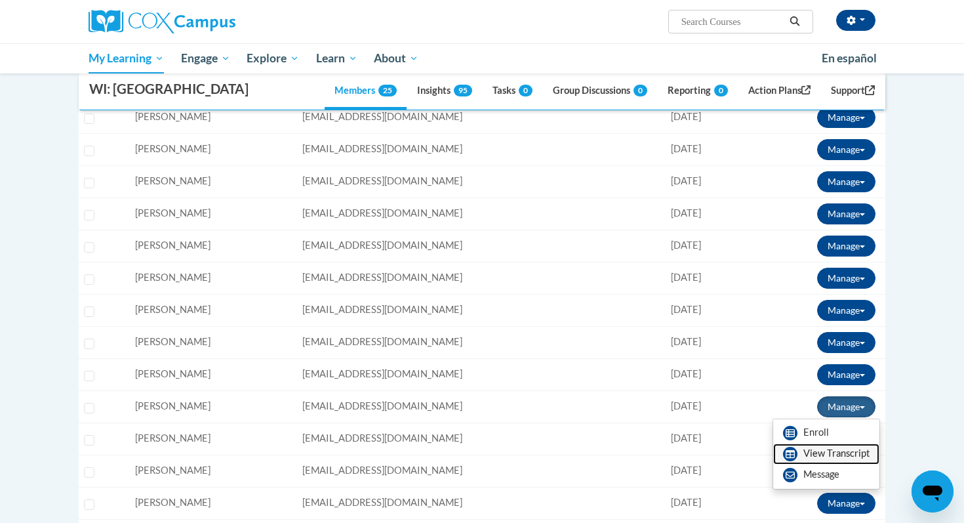
click at [835, 454] on link "View Transcript" at bounding box center [826, 453] width 106 height 21
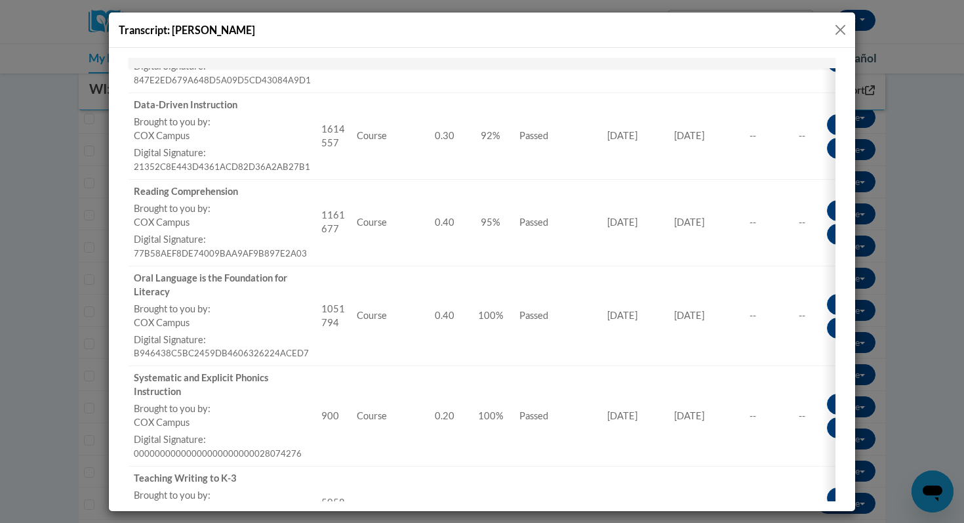
scroll to position [393, 0]
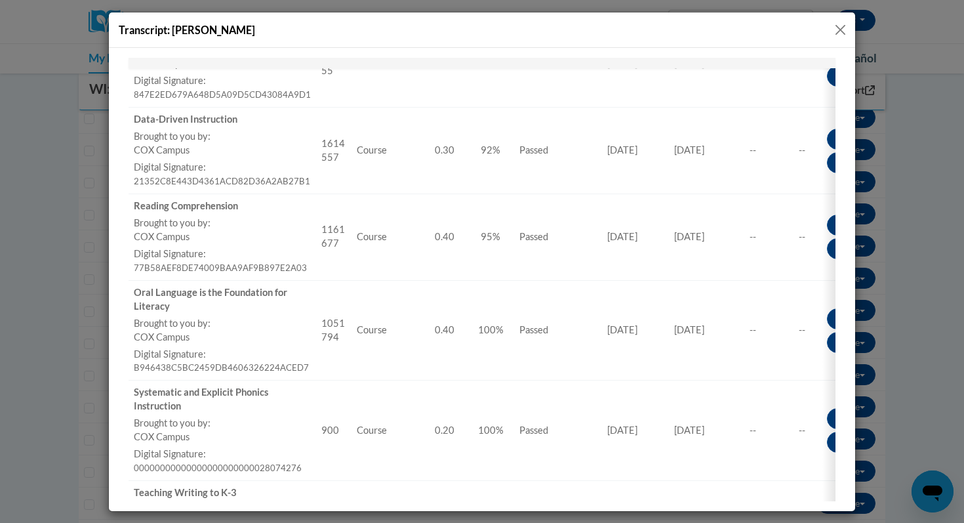
click at [843, 31] on button "Close" at bounding box center [840, 30] width 16 height 16
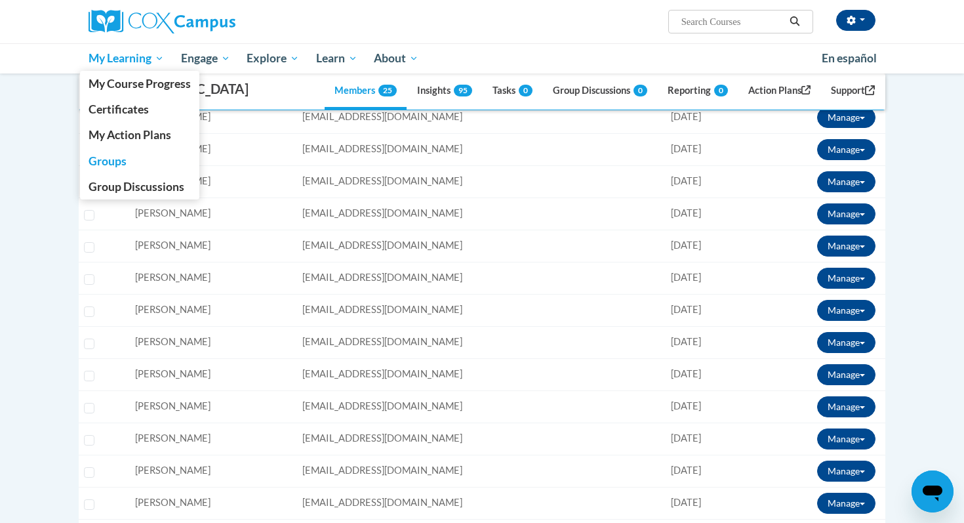
click at [123, 64] on span "My Learning" at bounding box center [126, 58] width 75 height 16
click at [113, 87] on span "My Course Progress" at bounding box center [140, 84] width 102 height 14
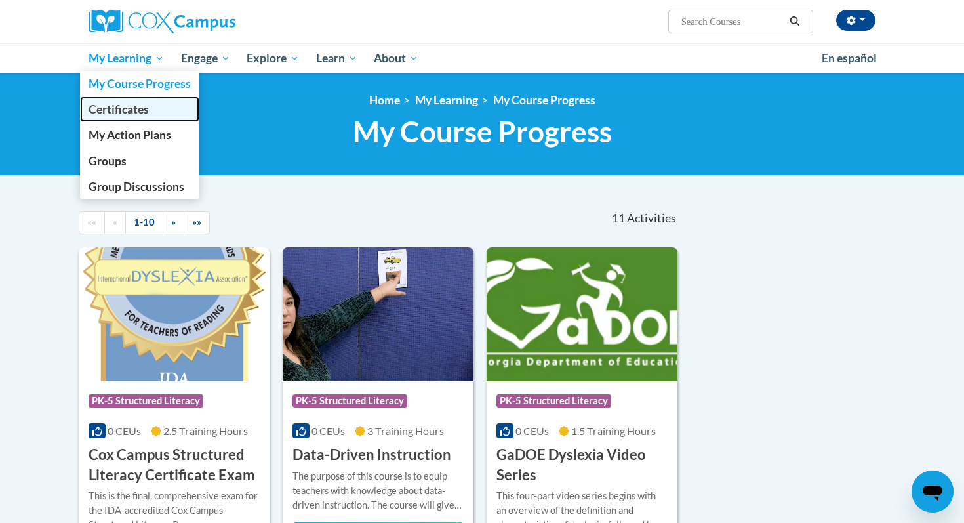
click at [129, 115] on span "Certificates" at bounding box center [119, 109] width 60 height 14
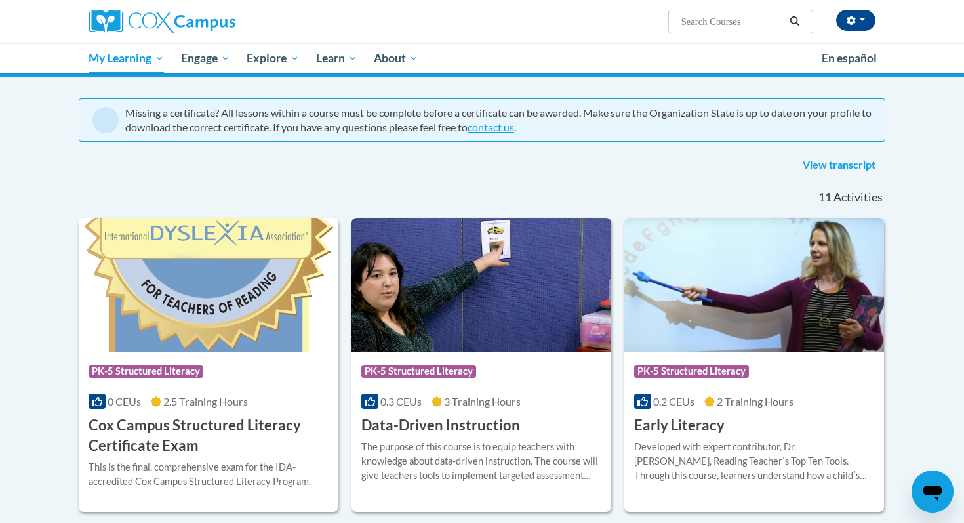
scroll to position [92, 0]
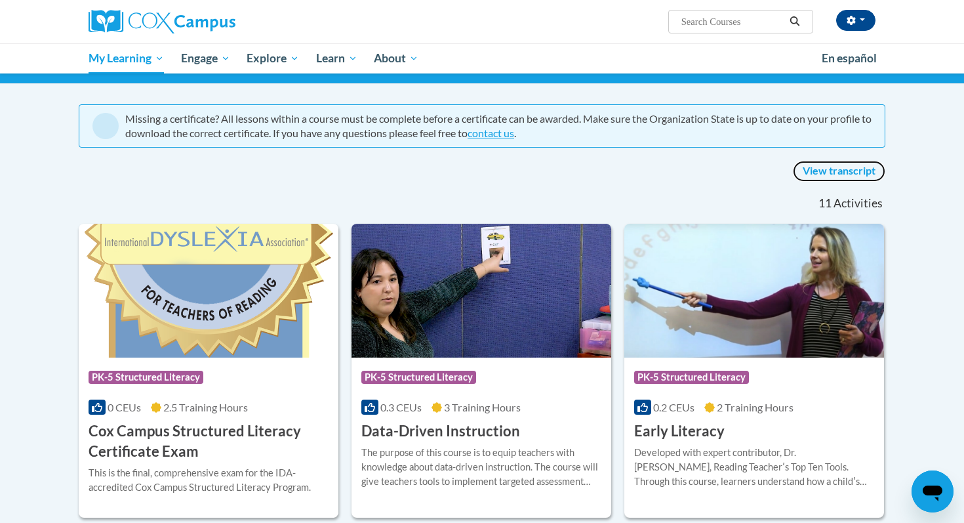
click at [827, 173] on link "View transcript" at bounding box center [839, 171] width 92 height 21
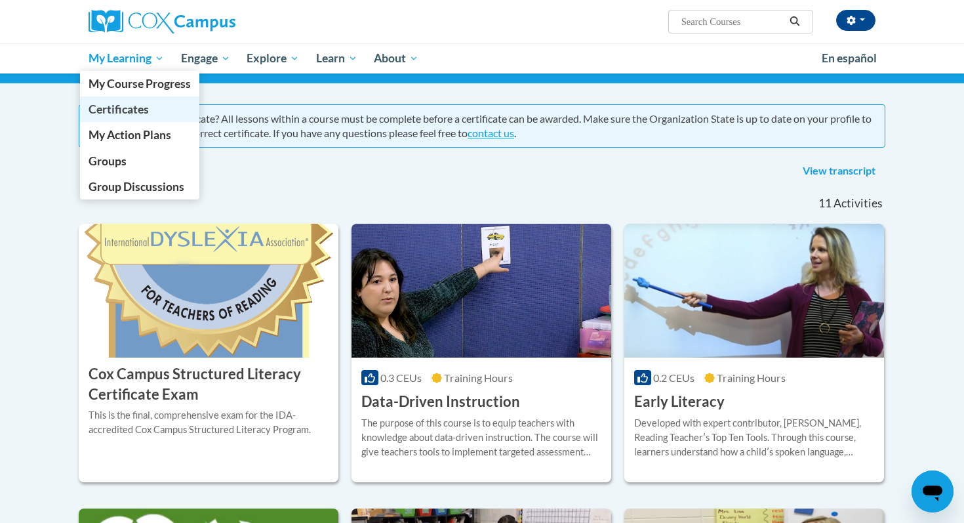
click at [141, 110] on span "Certificates" at bounding box center [119, 109] width 60 height 14
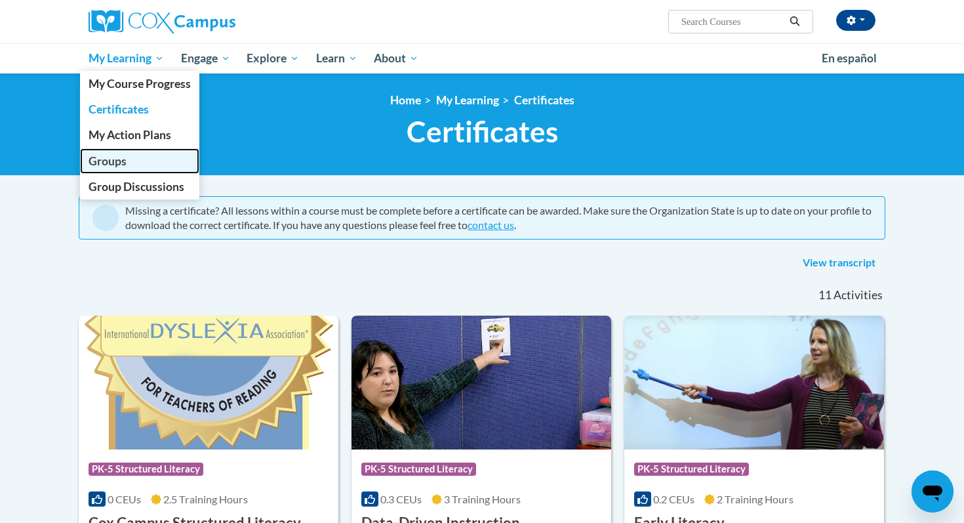
click at [121, 165] on span "Groups" at bounding box center [108, 161] width 38 height 14
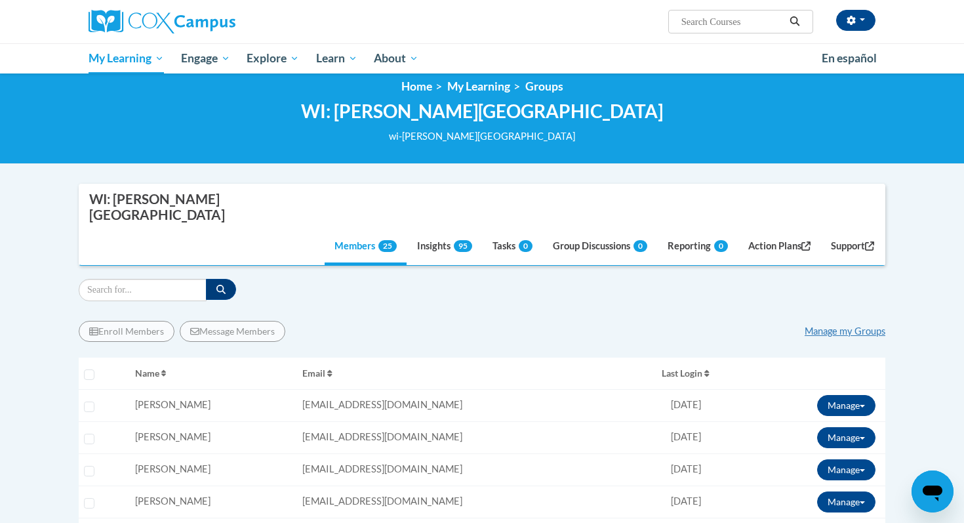
scroll to position [14, 0]
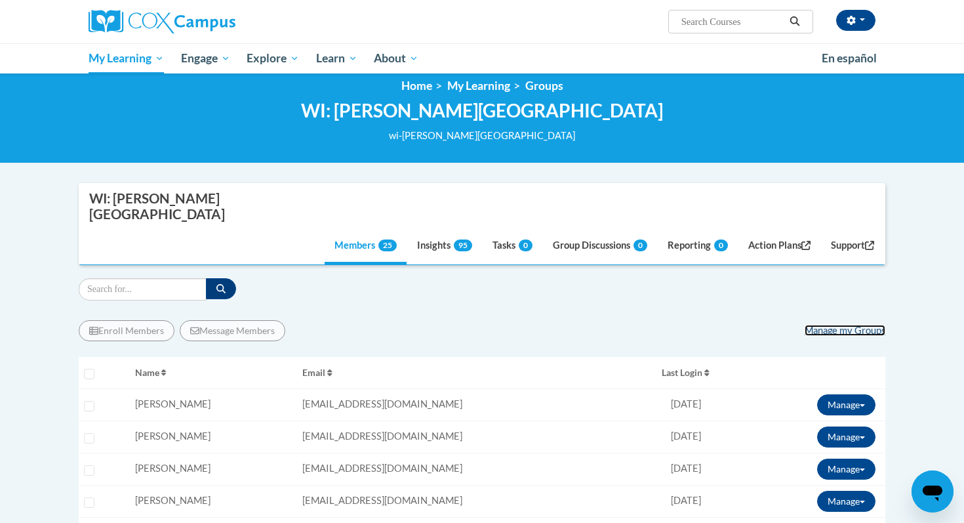
click at [867, 325] on link "Manage my Groups" at bounding box center [845, 330] width 81 height 11
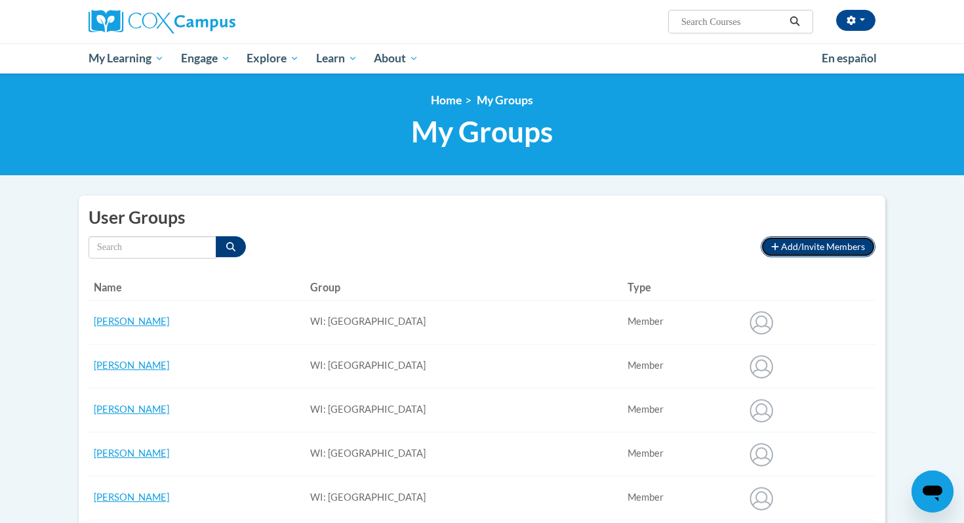
click at [807, 243] on span "Add/Invite Members" at bounding box center [823, 246] width 84 height 11
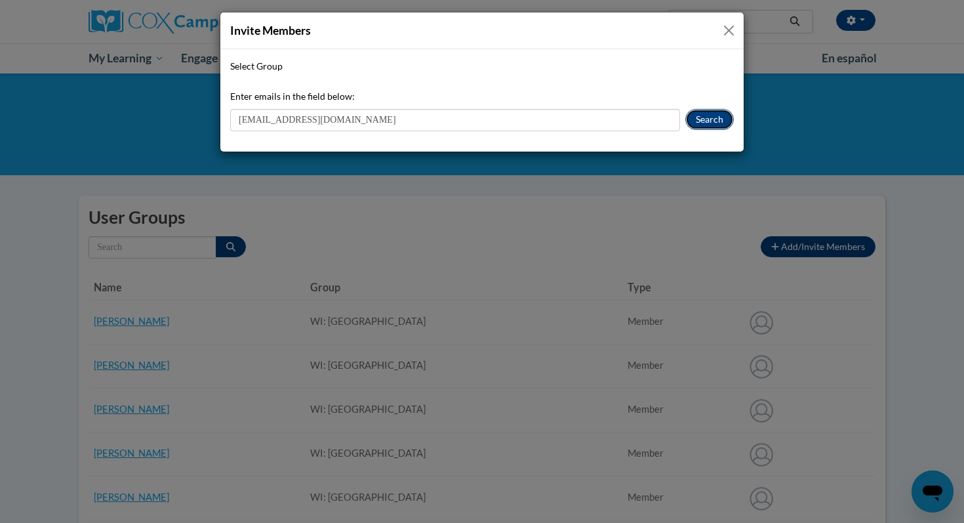
click at [714, 123] on button "Search" at bounding box center [709, 119] width 49 height 21
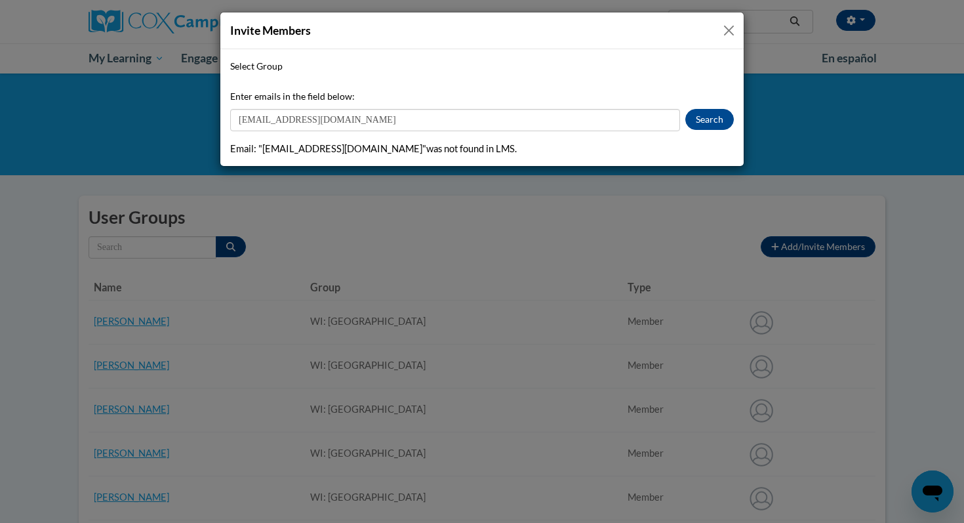
click at [527, 155] on div "Email : "mkzimmerma@waukesha.k12.wi.us" was not found in LMS." at bounding box center [482, 149] width 504 height 14
click at [621, 67] on div "Select Group" at bounding box center [482, 69] width 504 height 20
click at [273, 66] on span "Select Group" at bounding box center [256, 65] width 52 height 11
click at [0, 0] on select "Select Group" at bounding box center [0, 0] width 0 height 0
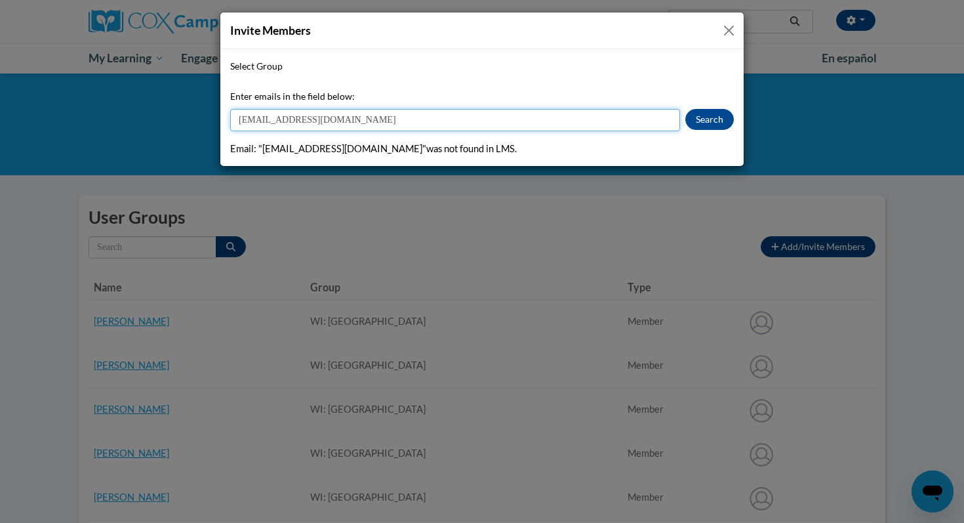
click at [290, 129] on input "mkzimmerma@waukesha.k12.wi.us" at bounding box center [455, 120] width 450 height 22
click at [393, 118] on input "mkzimmerma@waukesha.k12.wi.us" at bounding box center [455, 120] width 450 height 22
type input "mk"
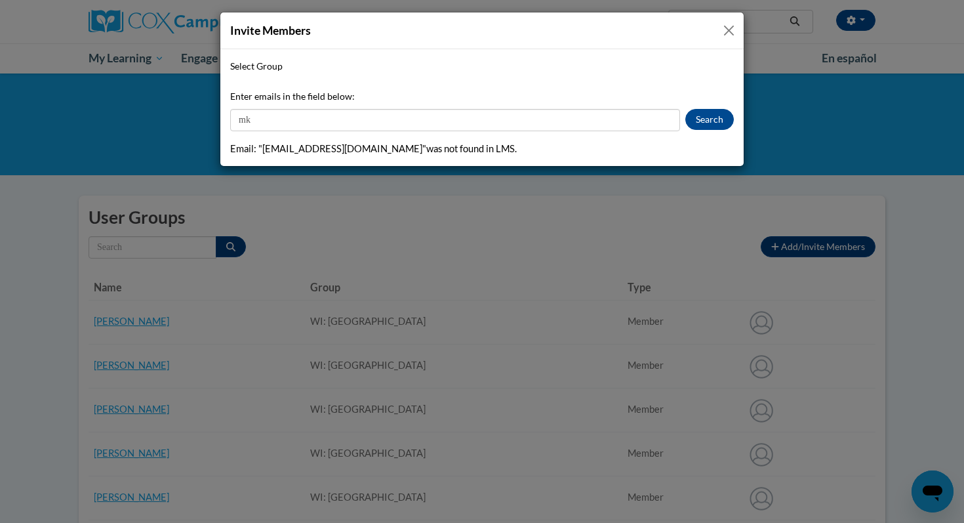
click at [727, 30] on button "Close" at bounding box center [729, 30] width 16 height 16
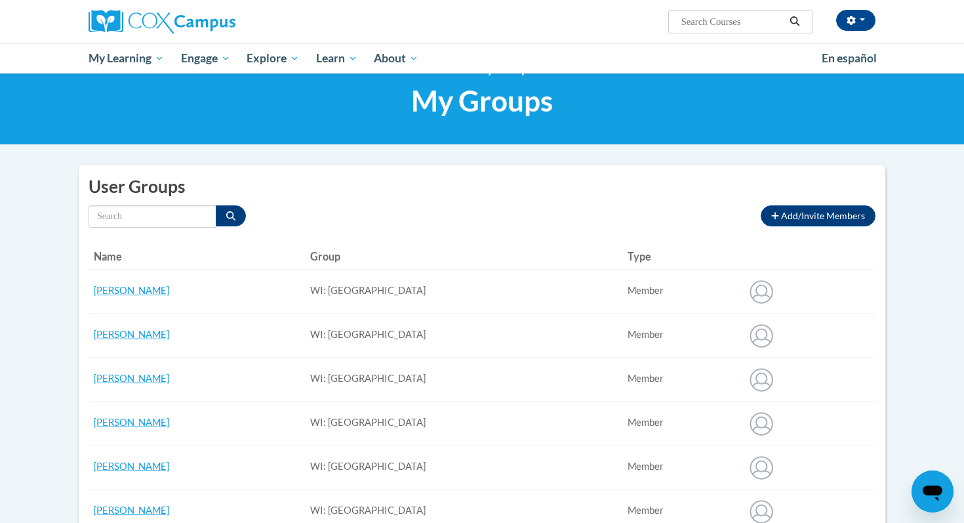
scroll to position [10, 0]
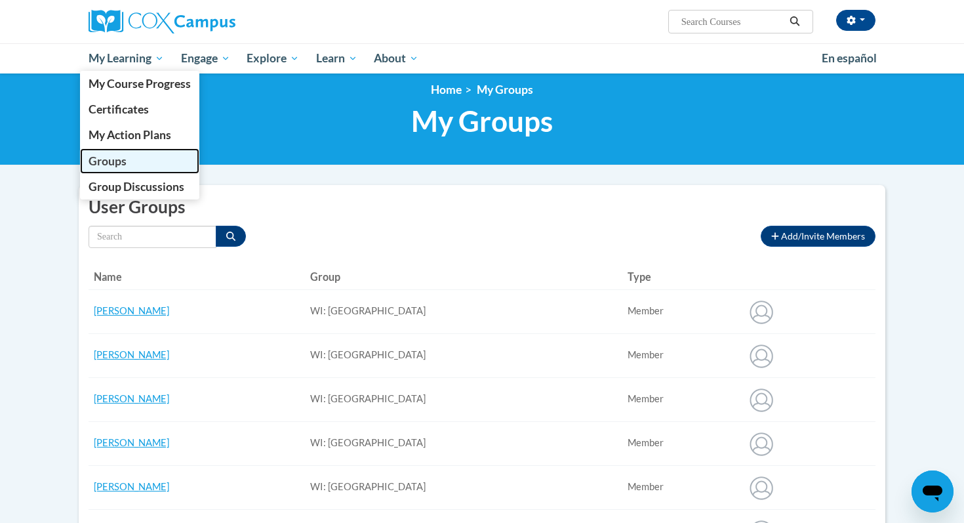
click at [119, 154] on span "Groups" at bounding box center [108, 161] width 38 height 14
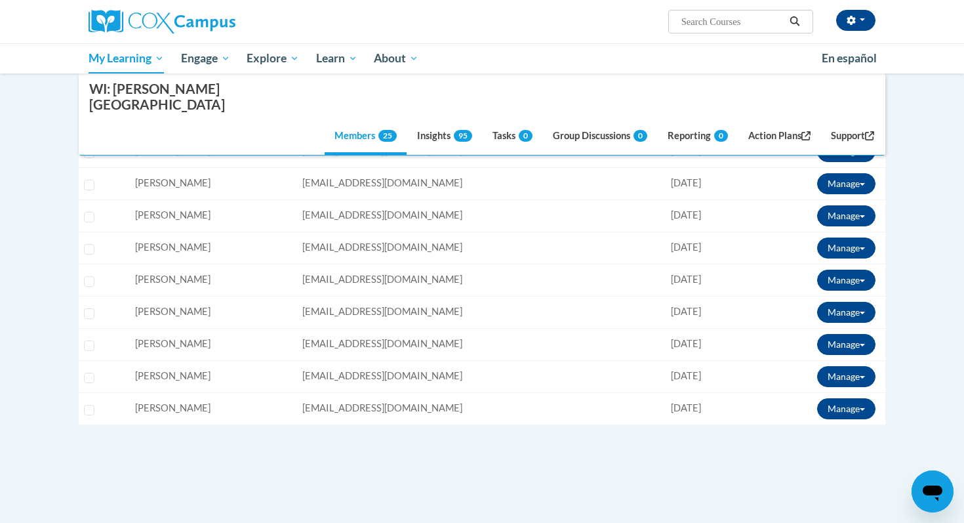
scroll to position [784, 0]
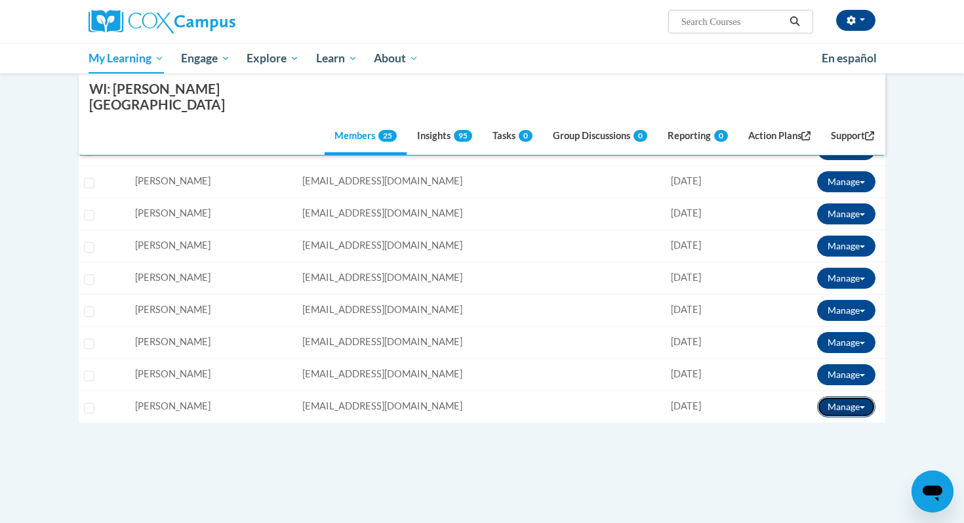
click at [860, 396] on button "Manage" at bounding box center [846, 406] width 58 height 21
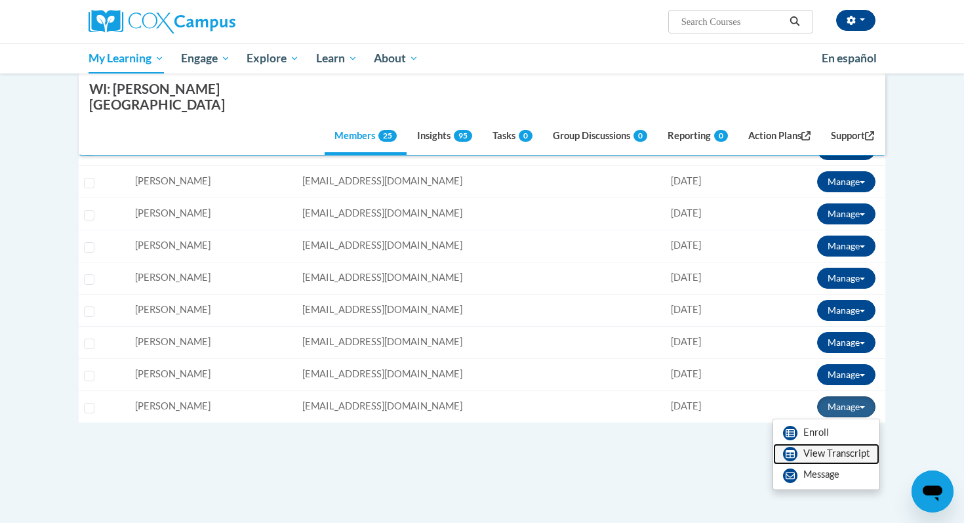
click at [833, 443] on link "View Transcript" at bounding box center [826, 453] width 106 height 21
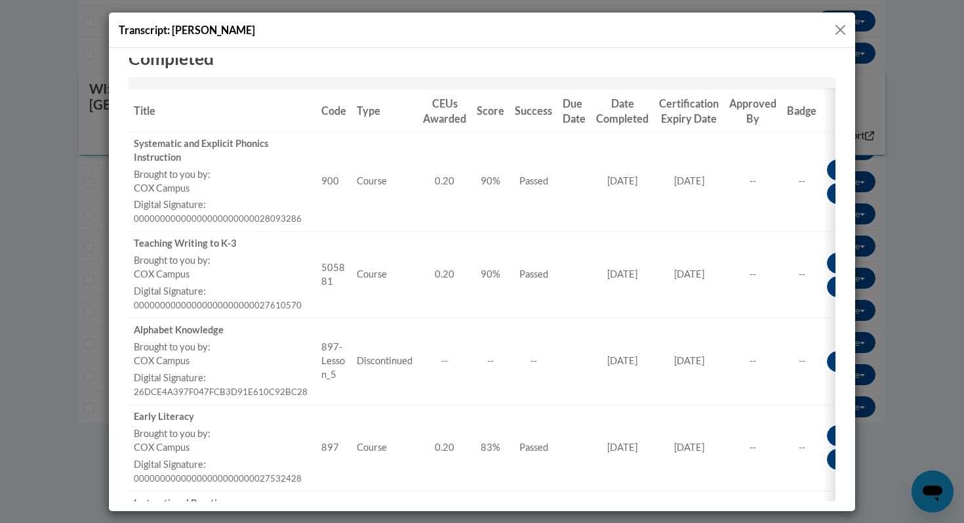
scroll to position [205, 0]
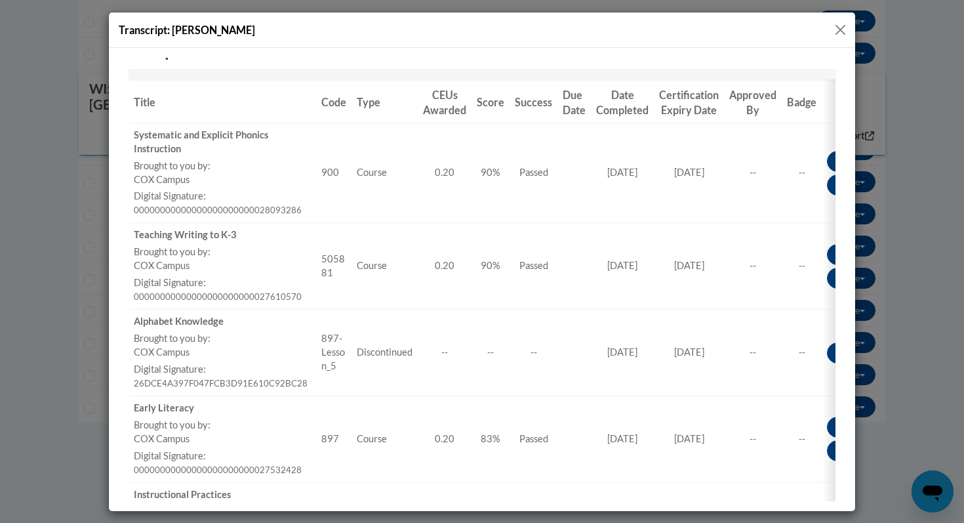
click at [841, 26] on button "Close" at bounding box center [840, 30] width 16 height 16
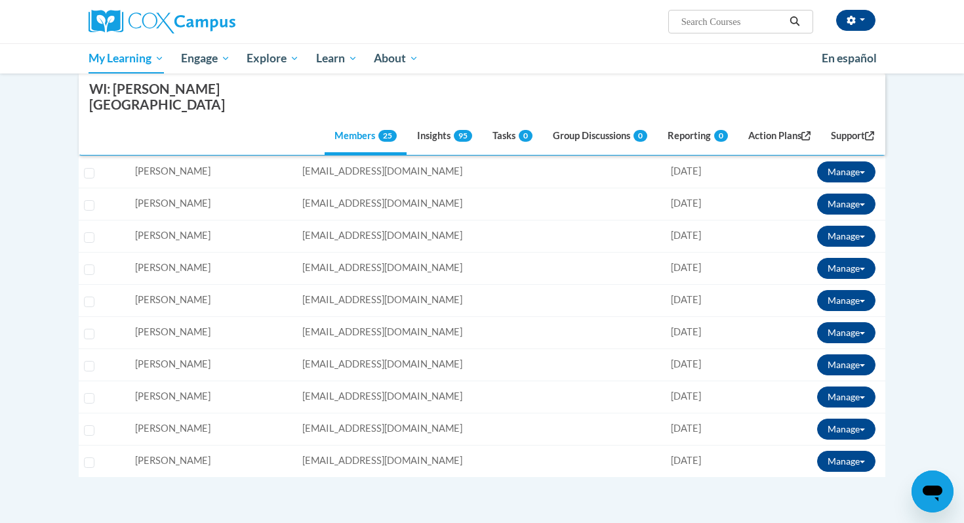
scroll to position [727, 0]
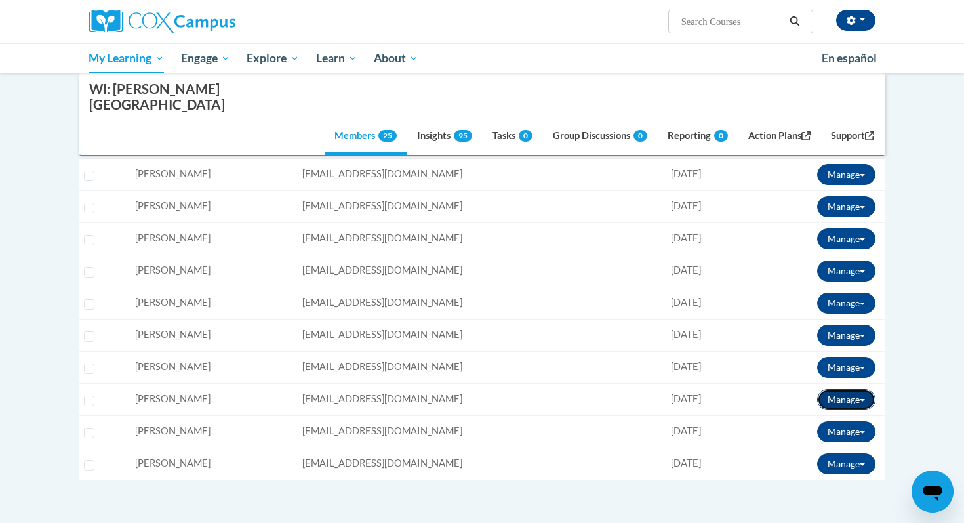
click at [856, 389] on button "Manage" at bounding box center [846, 399] width 58 height 21
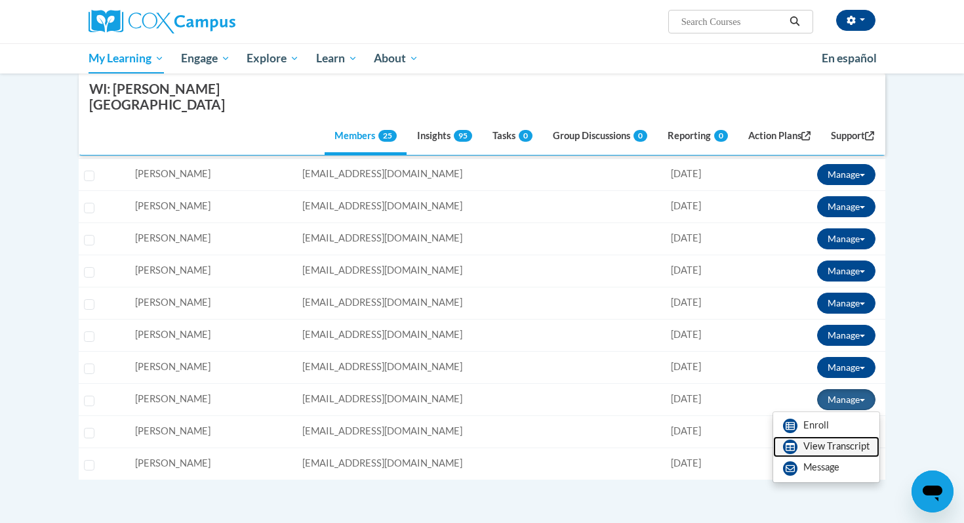
click at [827, 436] on link "View Transcript" at bounding box center [826, 446] width 106 height 21
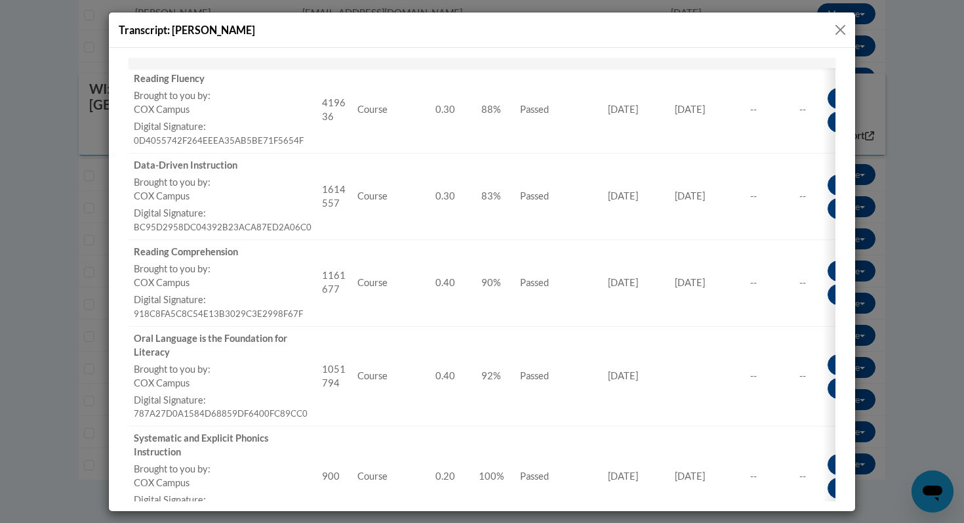
scroll to position [0, 0]
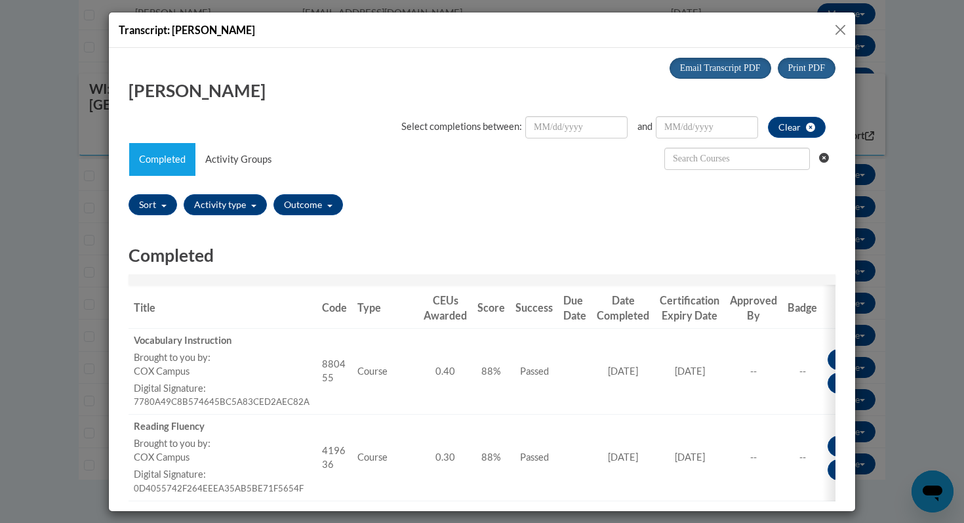
click at [844, 30] on button "Close" at bounding box center [840, 30] width 16 height 16
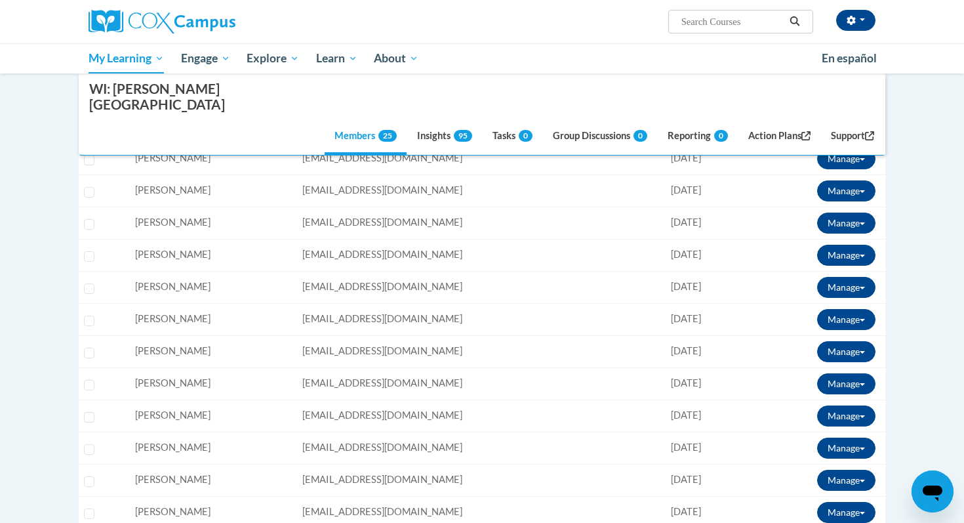
scroll to position [569, 0]
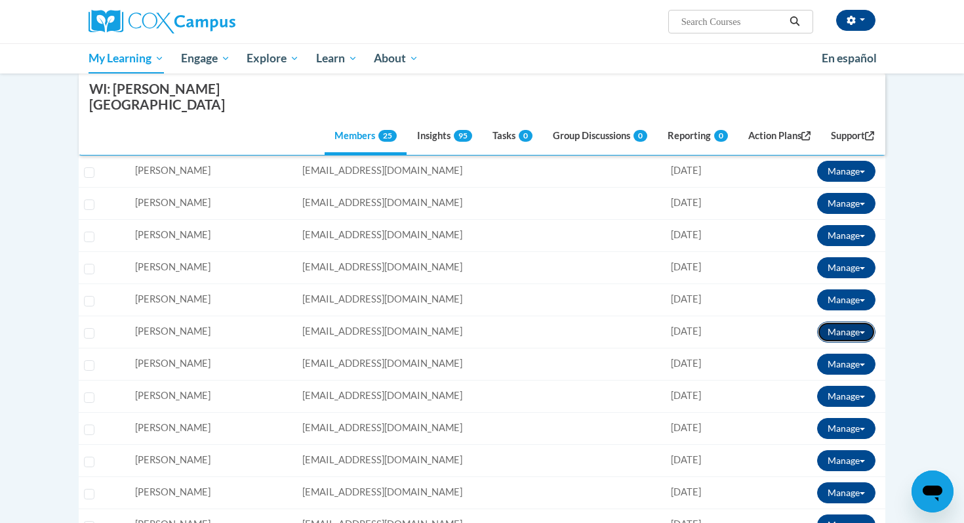
click at [836, 321] on button "Manage" at bounding box center [846, 331] width 58 height 21
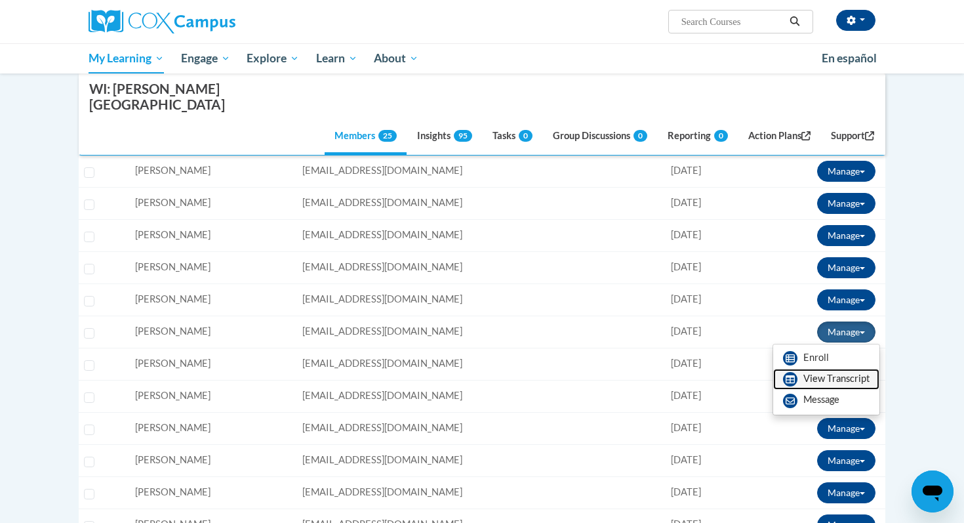
click at [828, 369] on link "View Transcript" at bounding box center [826, 379] width 106 height 21
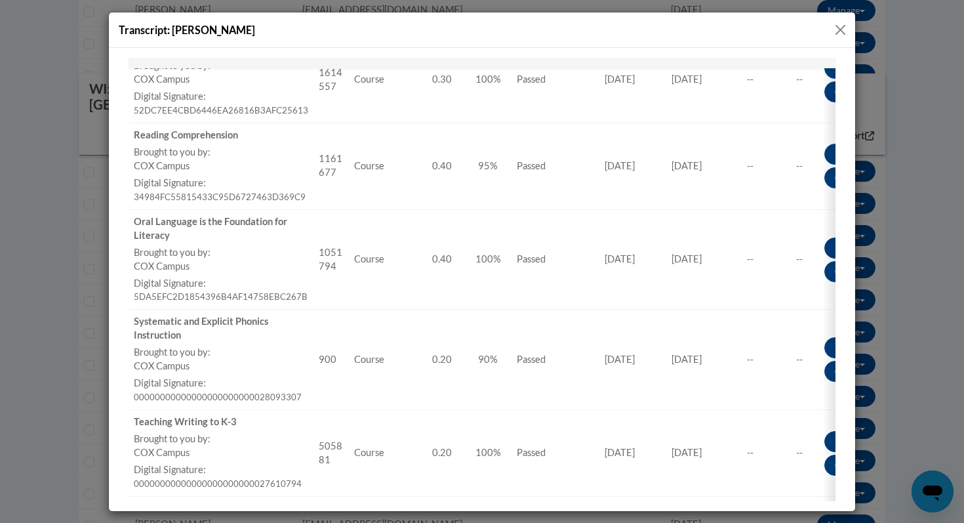
scroll to position [488, 0]
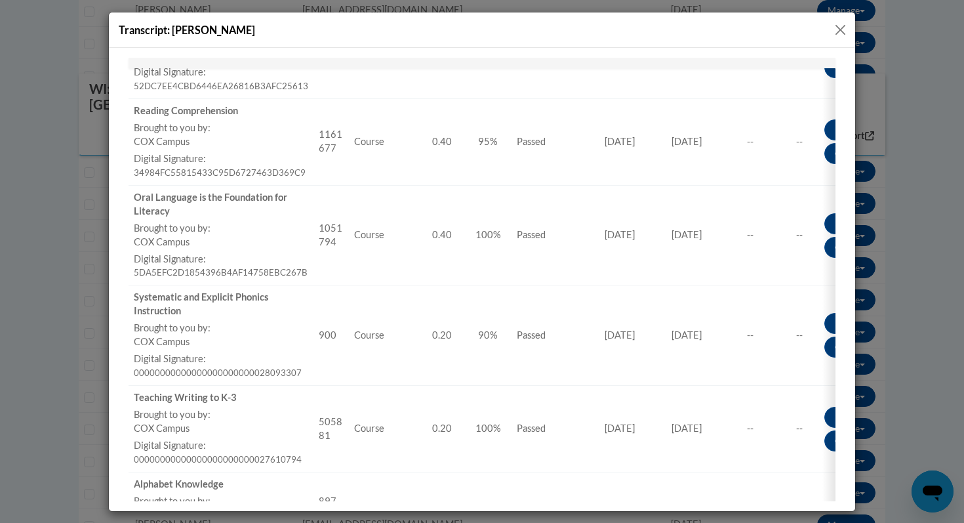
click at [839, 32] on button "Close" at bounding box center [840, 30] width 16 height 16
